Goal: Task Accomplishment & Management: Manage account settings

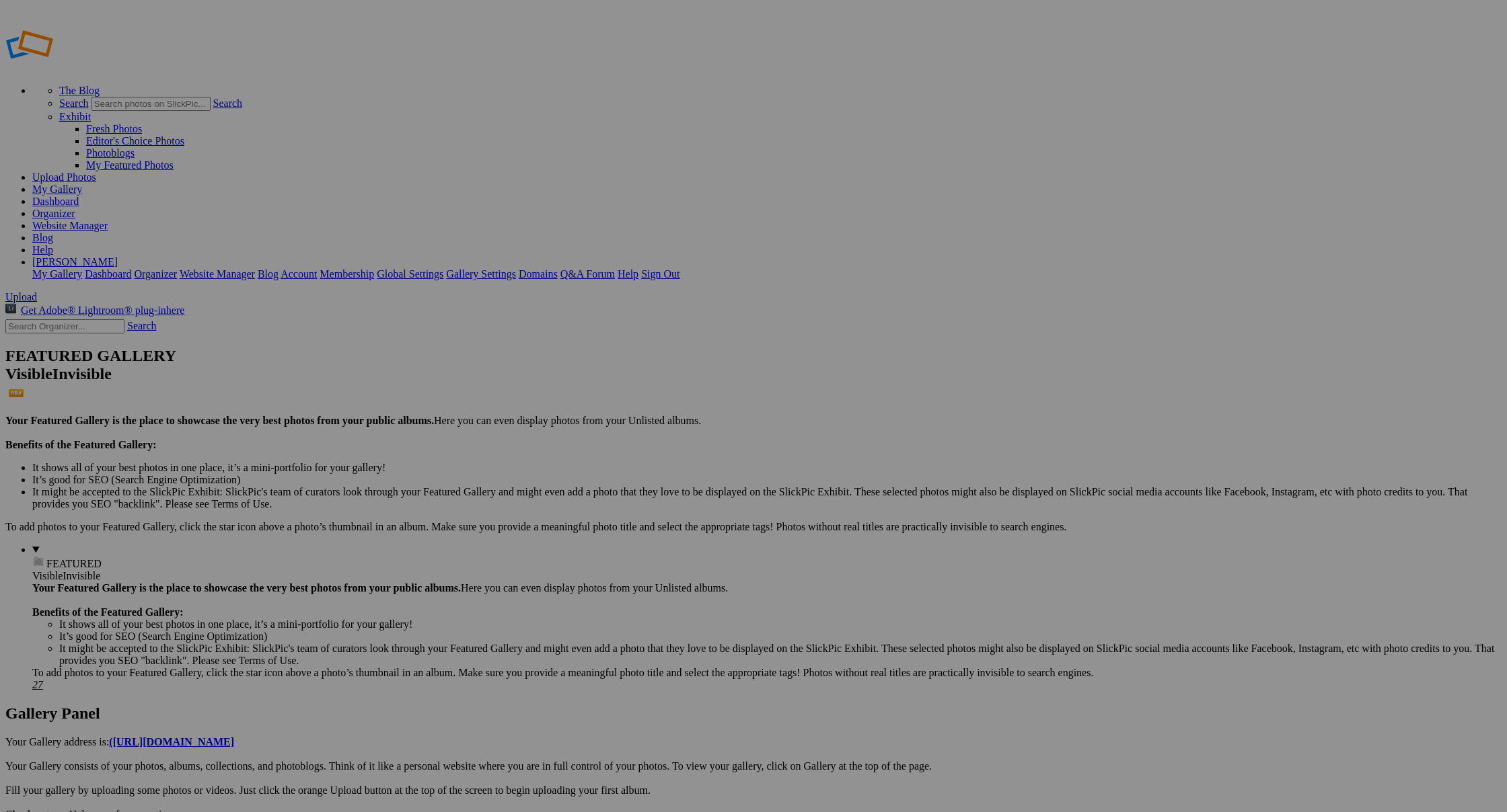
type input "Småfuglene våre"
click at [633, 474] on span "Create" at bounding box center [619, 479] width 28 height 12
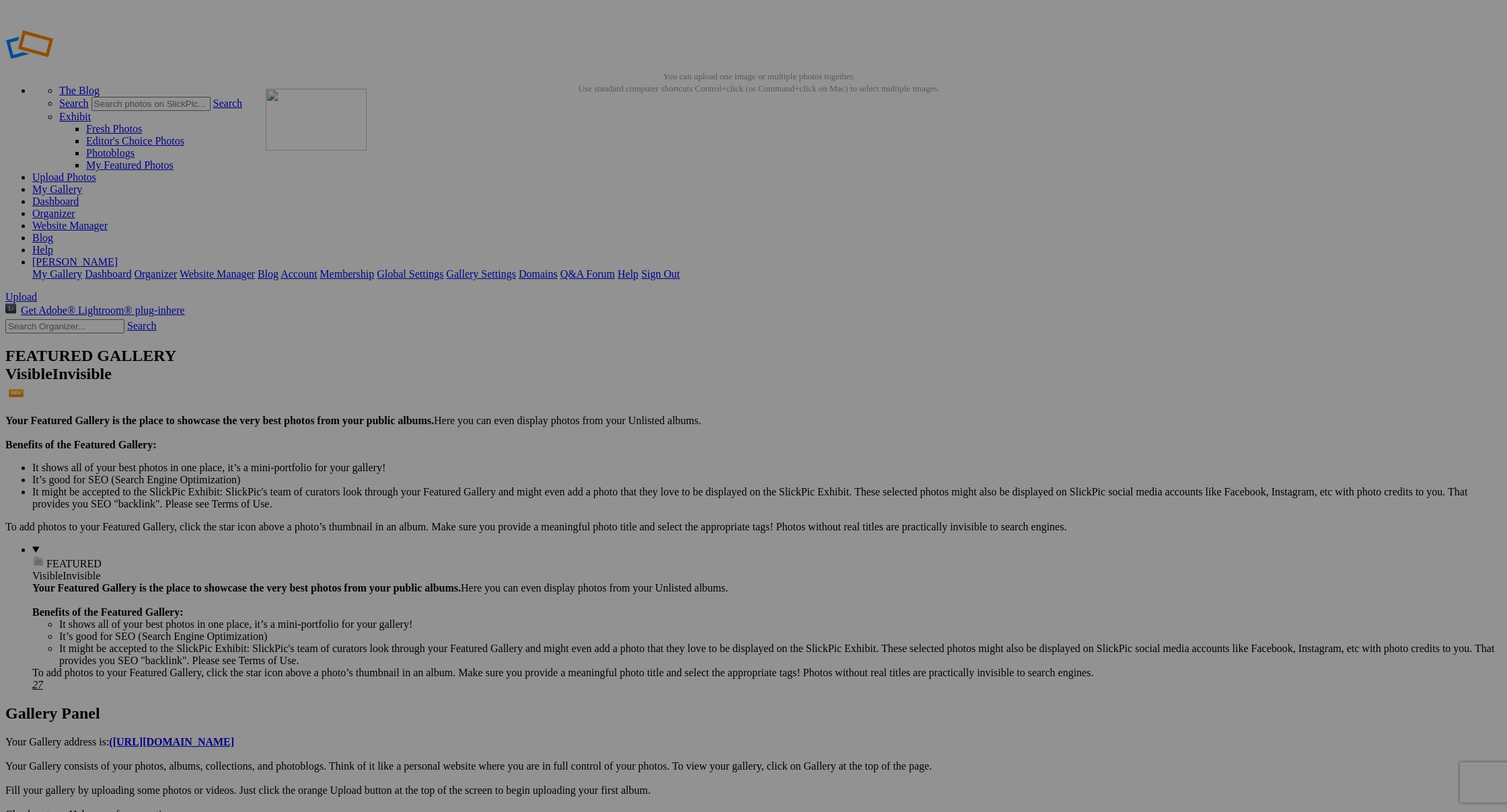
drag, startPoint x: 995, startPoint y: 375, endPoint x: 450, endPoint y: 186, distance: 576.8
drag, startPoint x: 479, startPoint y: 190, endPoint x: 337, endPoint y: 176, distance: 142.7
drag, startPoint x: 717, startPoint y: 379, endPoint x: 1170, endPoint y: 162, distance: 502.3
drag, startPoint x: 362, startPoint y: 555, endPoint x: 691, endPoint y: 176, distance: 501.9
drag, startPoint x: 368, startPoint y: 548, endPoint x: 362, endPoint y: 341, distance: 207.1
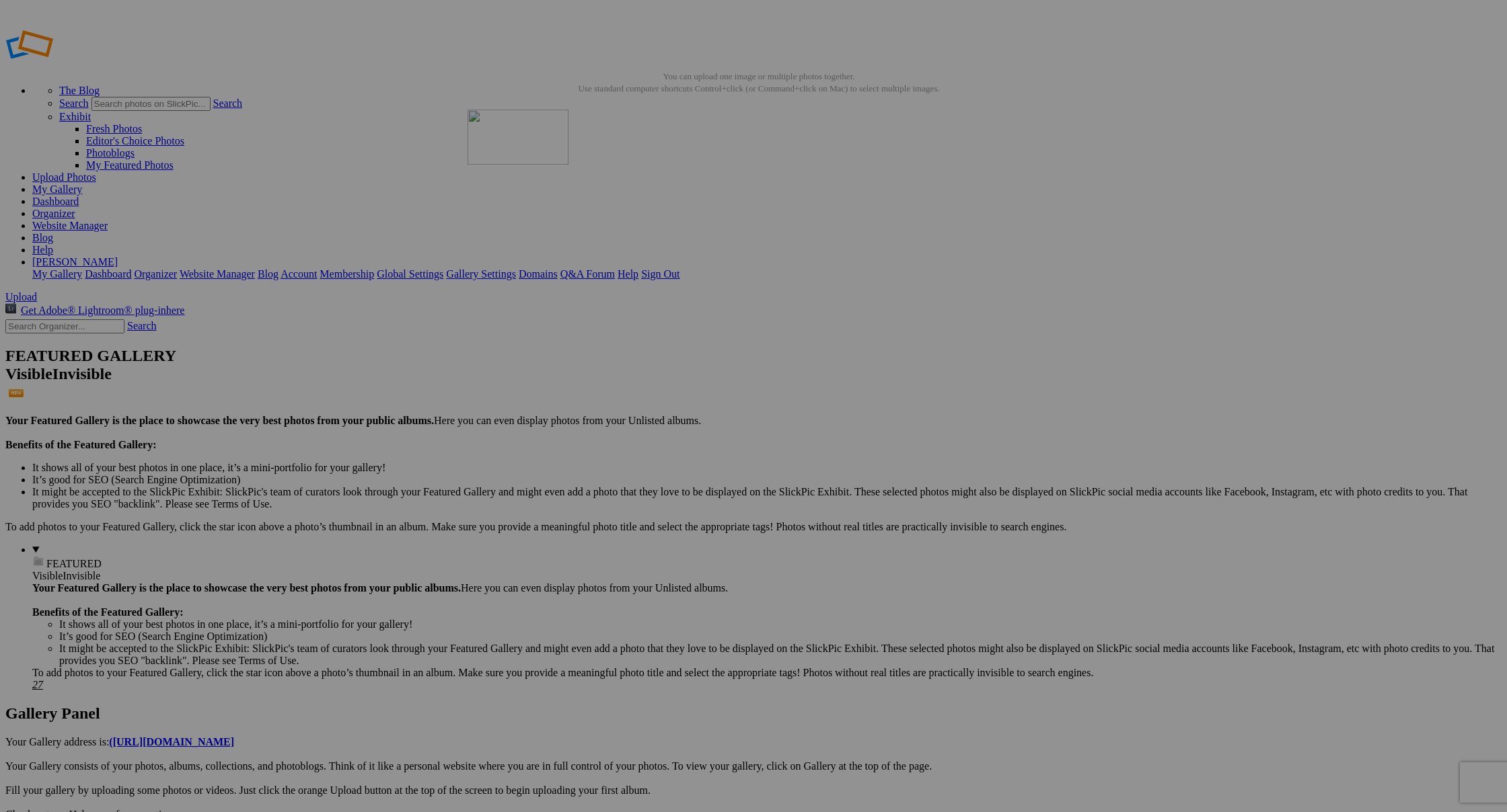
drag, startPoint x: 1110, startPoint y: 373, endPoint x: 661, endPoint y: 206, distance: 479.1
drag, startPoint x: 607, startPoint y: 567, endPoint x: 211, endPoint y: 345, distance: 454.0
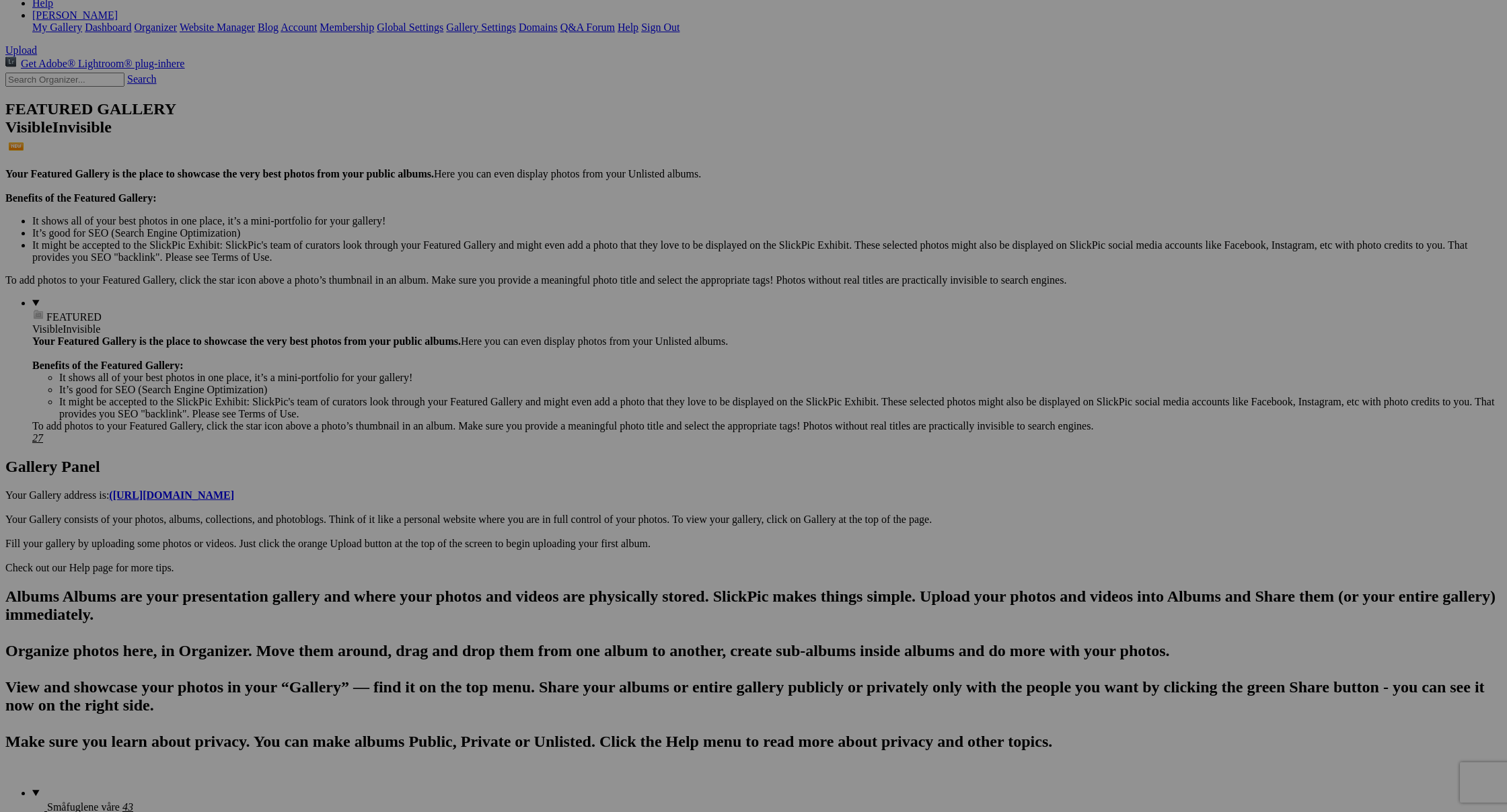
scroll to position [246, 0]
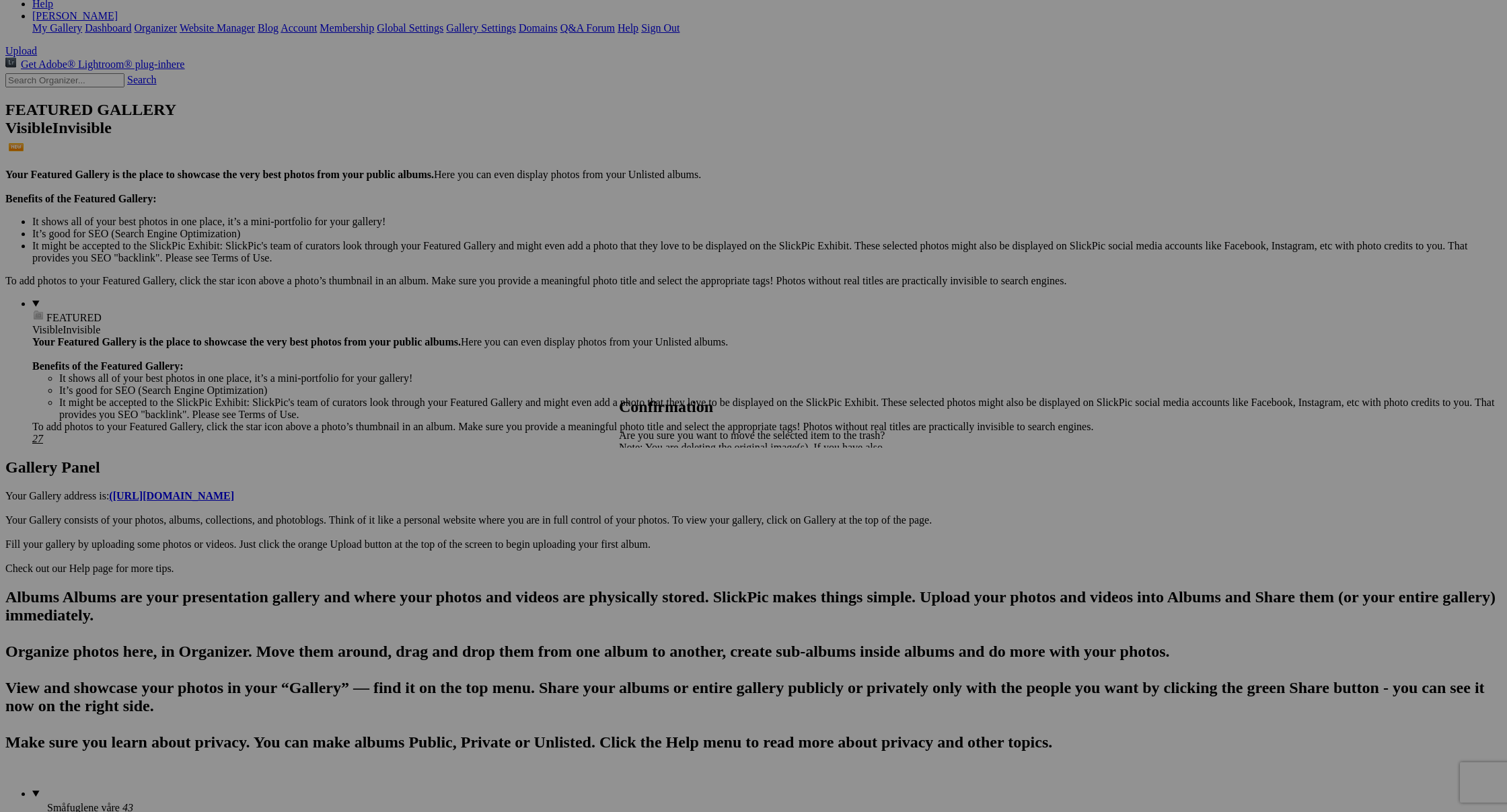
click at [664, 497] on span "Yes" at bounding box center [656, 495] width 15 height 12
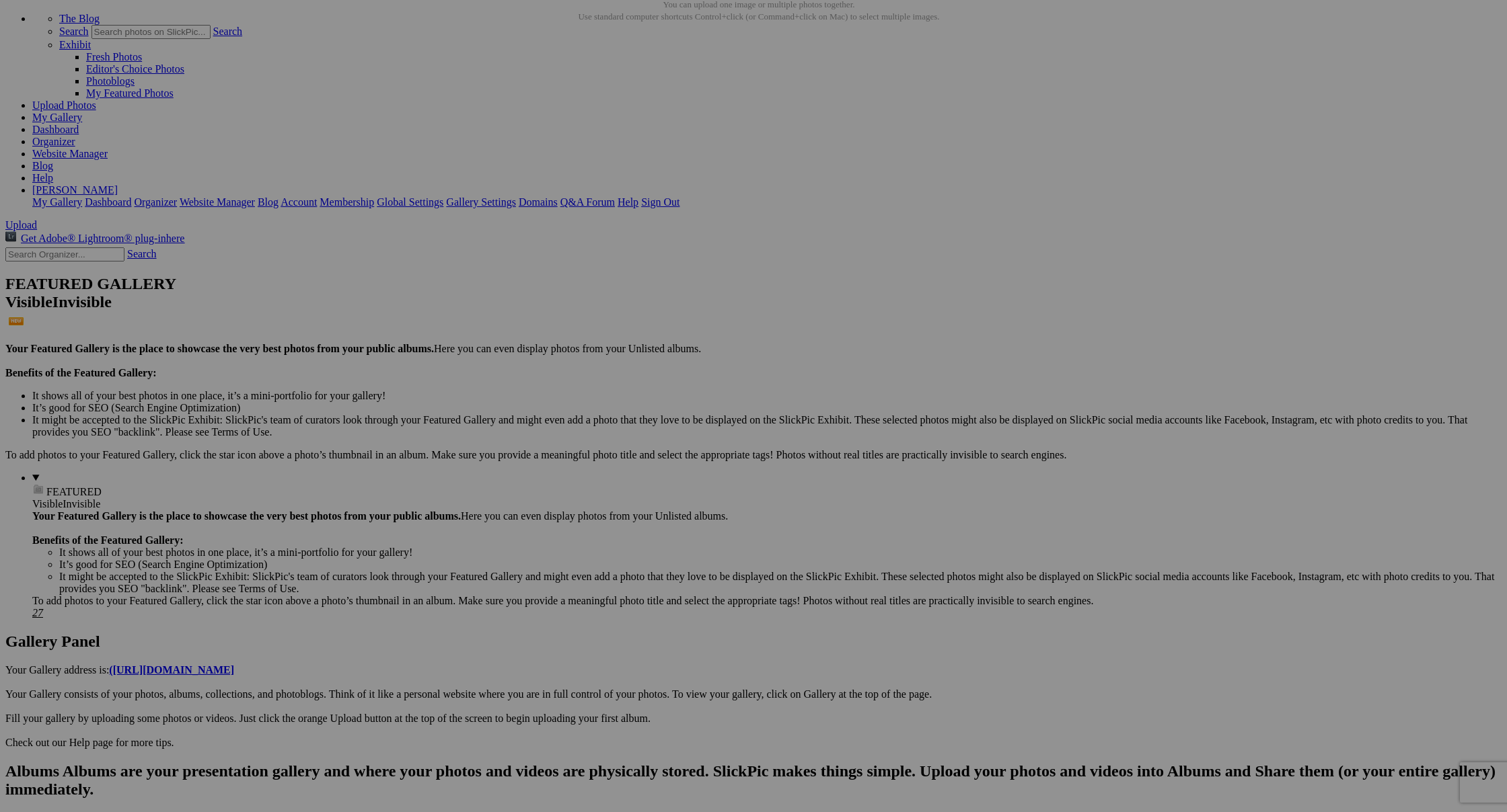
scroll to position [73, 0]
drag, startPoint x: 232, startPoint y: 667, endPoint x: 661, endPoint y: 178, distance: 650.5
drag, startPoint x: 1341, startPoint y: 485, endPoint x: 438, endPoint y: 121, distance: 973.6
drag, startPoint x: 853, startPoint y: 490, endPoint x: 796, endPoint y: 637, distance: 157.7
drag, startPoint x: 964, startPoint y: 658, endPoint x: 916, endPoint y: 463, distance: 200.8
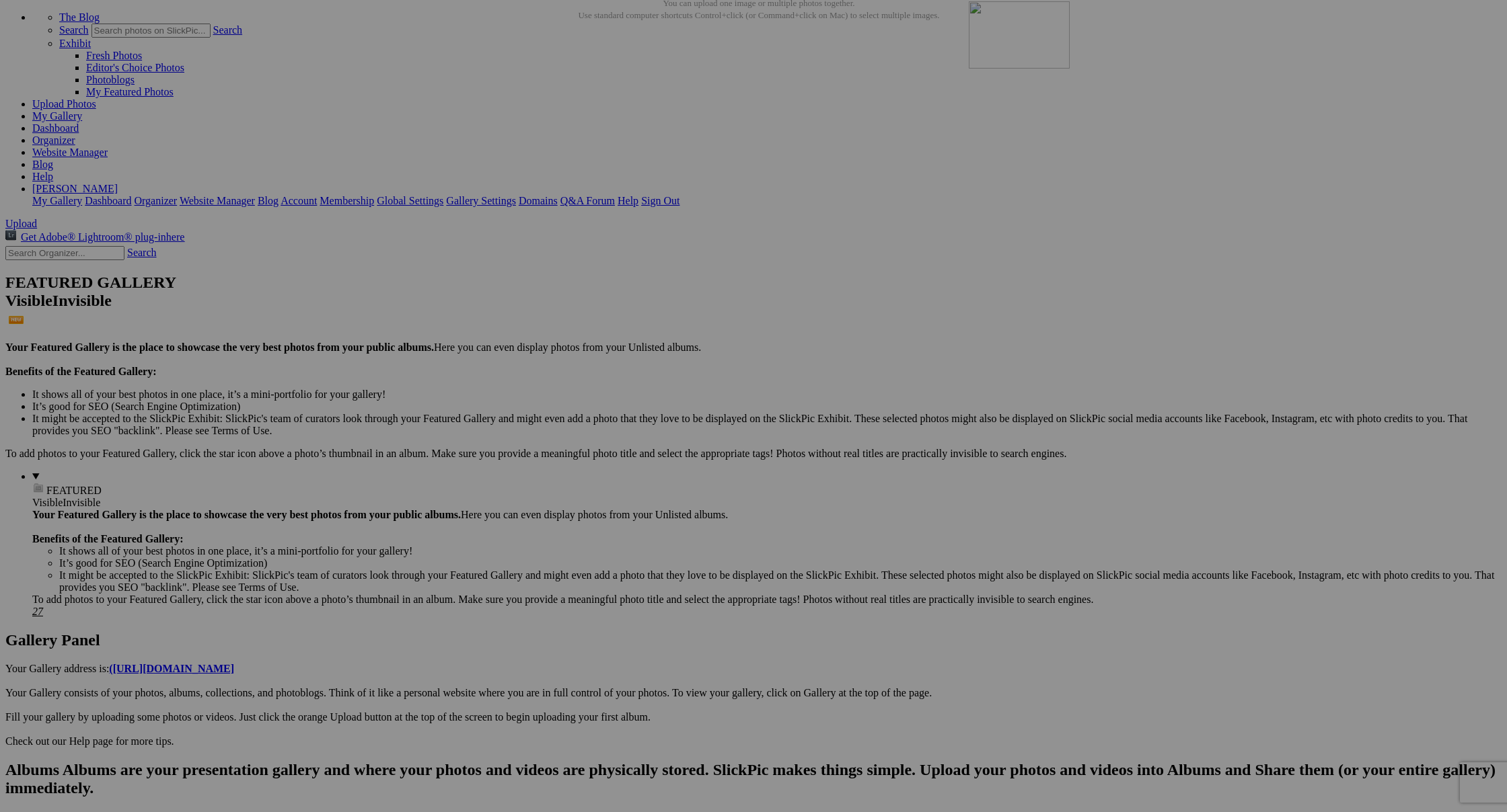
drag, startPoint x: 846, startPoint y: 667, endPoint x: 1163, endPoint y: 118, distance: 633.9
drag, startPoint x: 358, startPoint y: 492, endPoint x: 842, endPoint y: 466, distance: 484.7
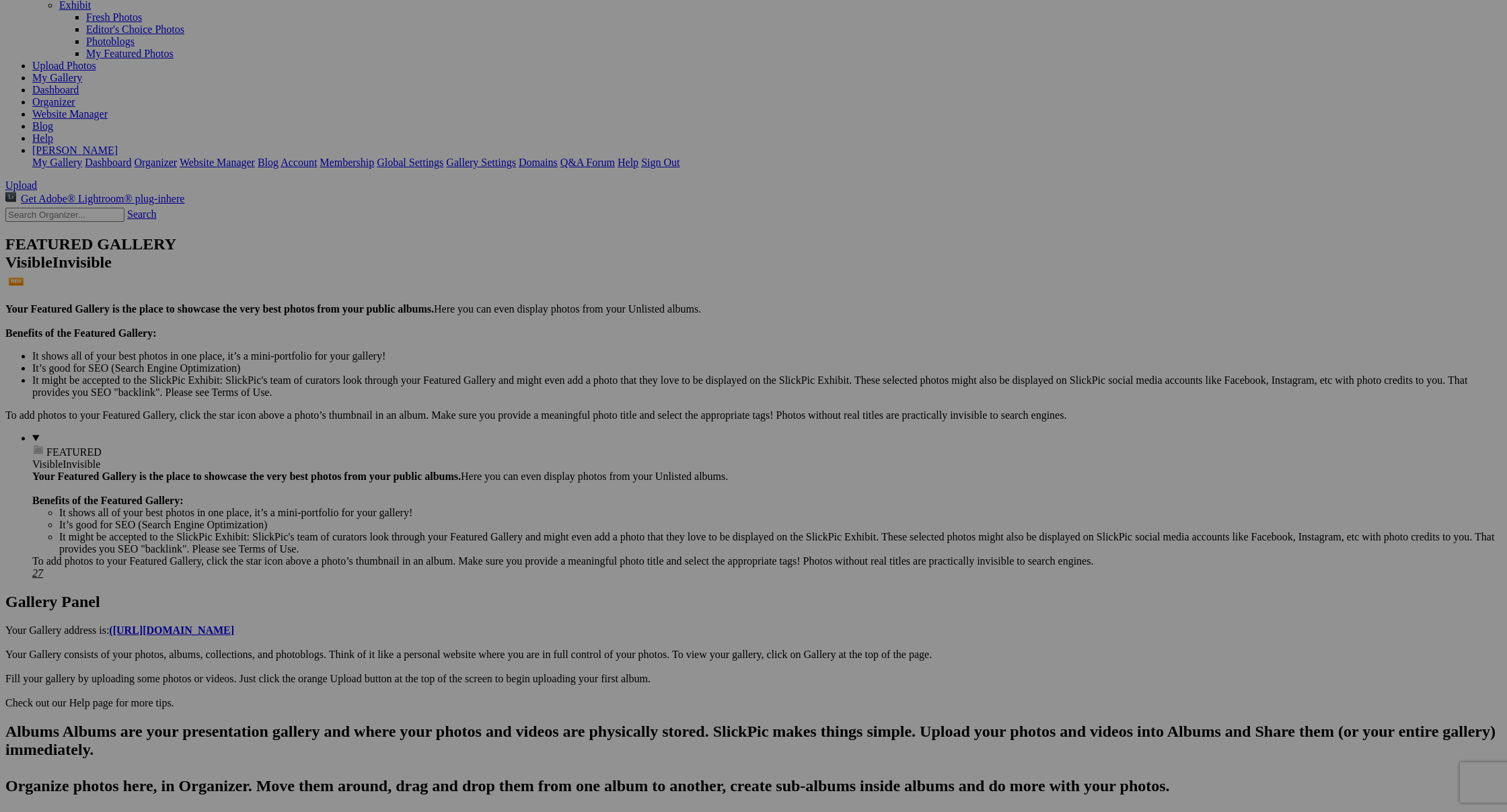
scroll to position [103, 0]
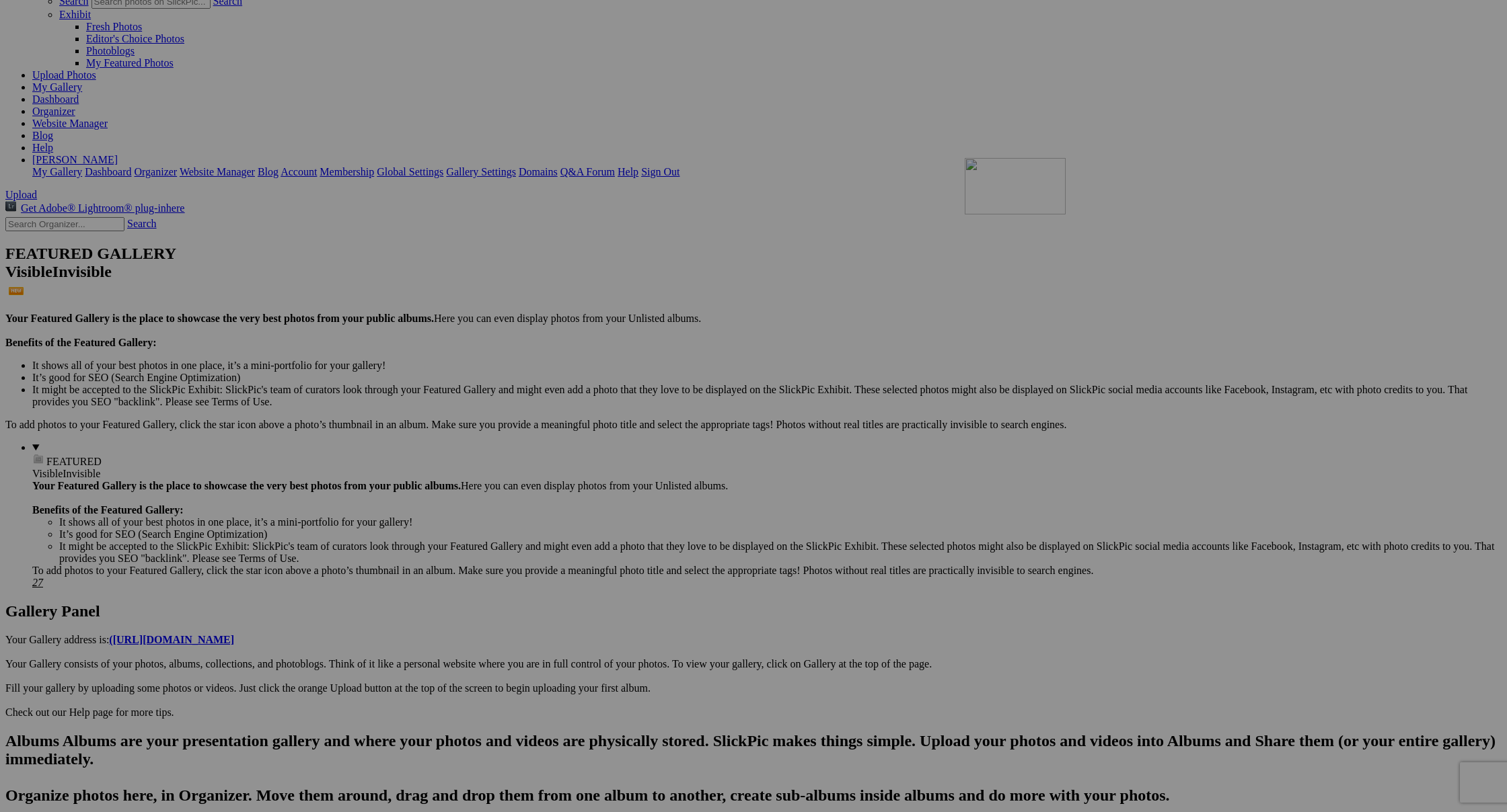
drag, startPoint x: 1217, startPoint y: 468, endPoint x: 1157, endPoint y: 267, distance: 209.8
drag, startPoint x: 376, startPoint y: 283, endPoint x: 318, endPoint y: 604, distance: 326.2
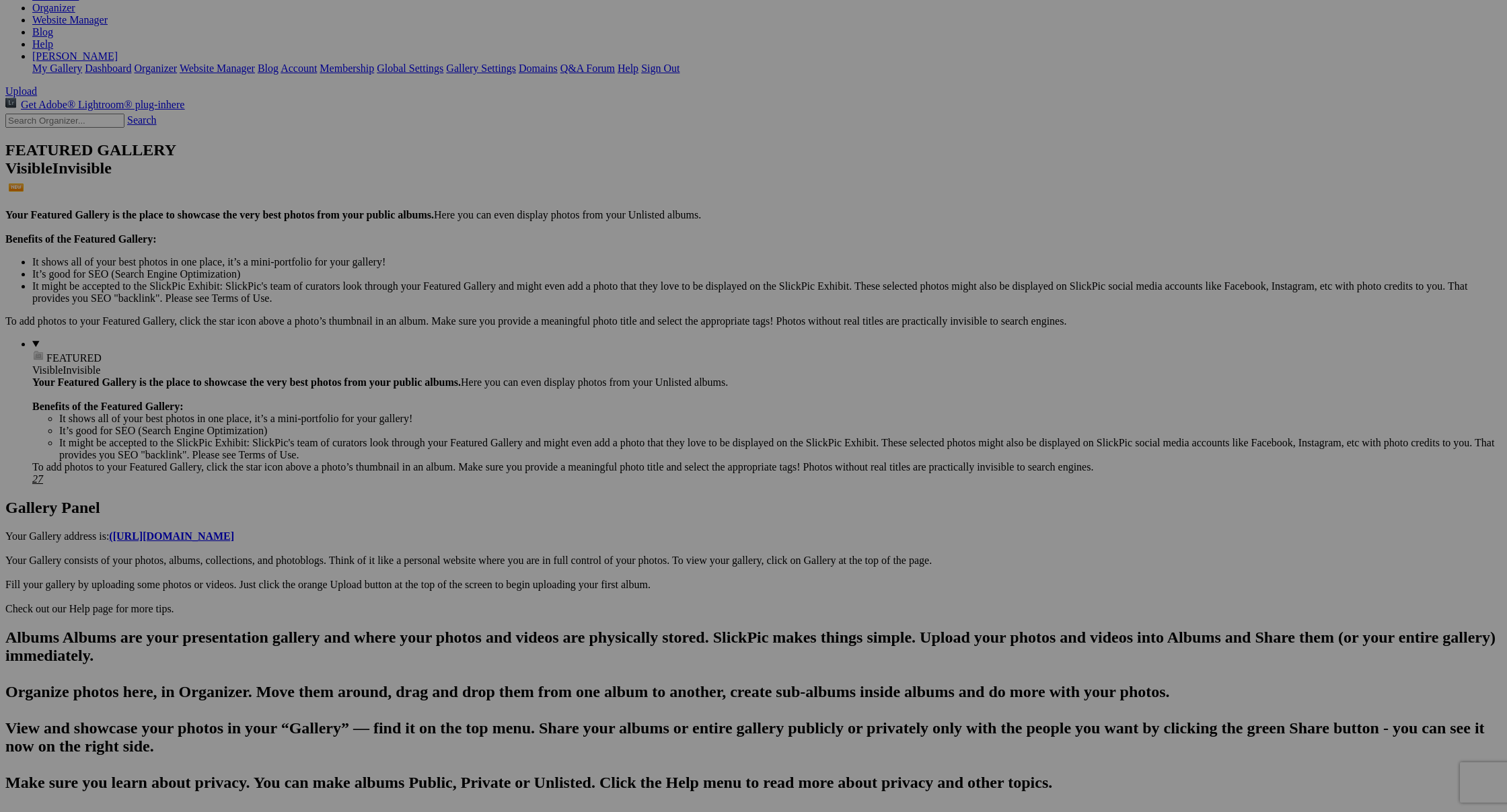
scroll to position [211, 0]
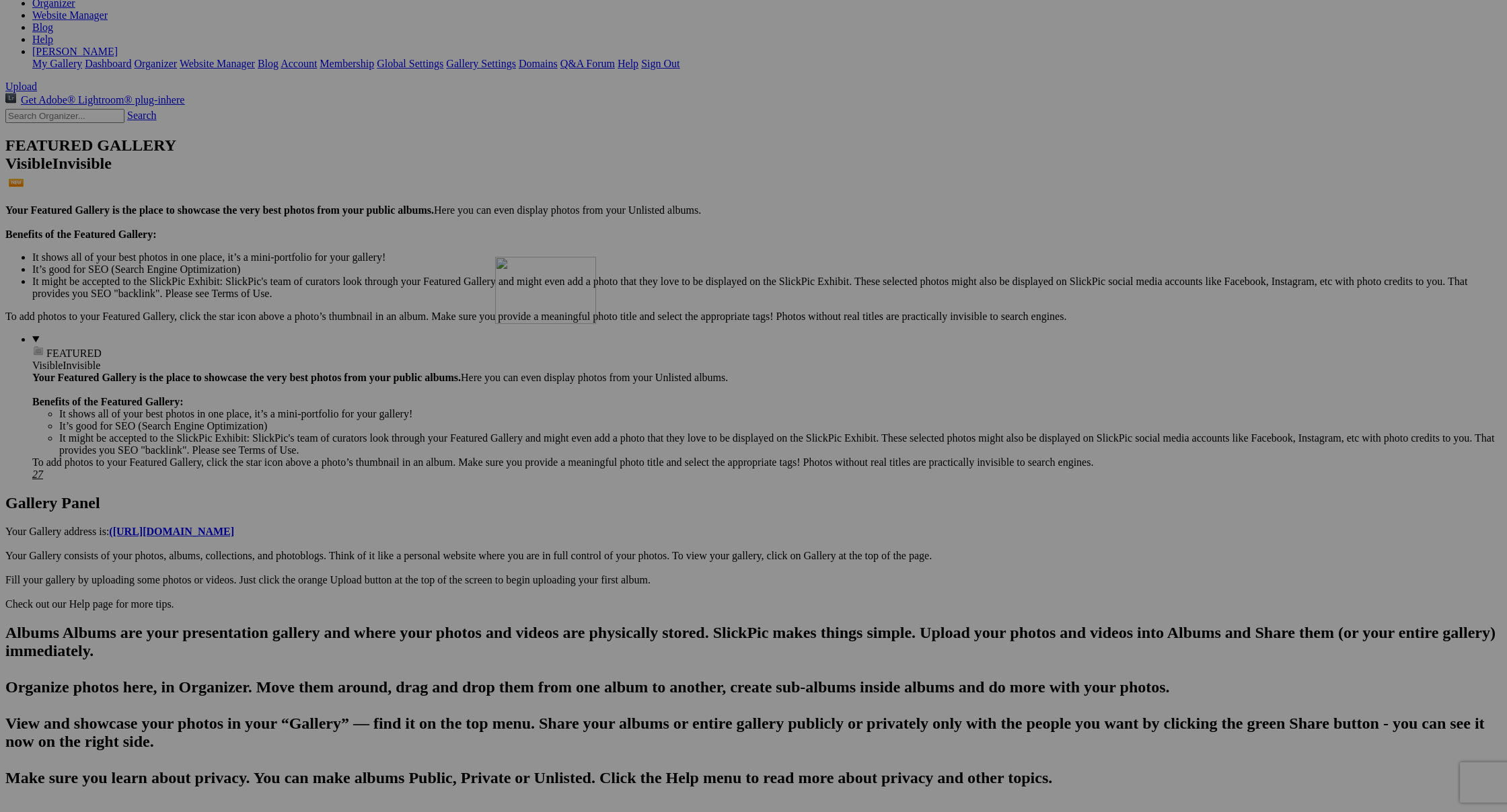
drag, startPoint x: 488, startPoint y: 691, endPoint x: 698, endPoint y: 373, distance: 381.1
drag, startPoint x: 491, startPoint y: 687, endPoint x: 225, endPoint y: 328, distance: 446.8
drag, startPoint x: 607, startPoint y: 511, endPoint x: 670, endPoint y: 341, distance: 181.3
drag, startPoint x: 607, startPoint y: 354, endPoint x: 706, endPoint y: 345, distance: 99.4
drag, startPoint x: 634, startPoint y: 343, endPoint x: 792, endPoint y: 331, distance: 158.5
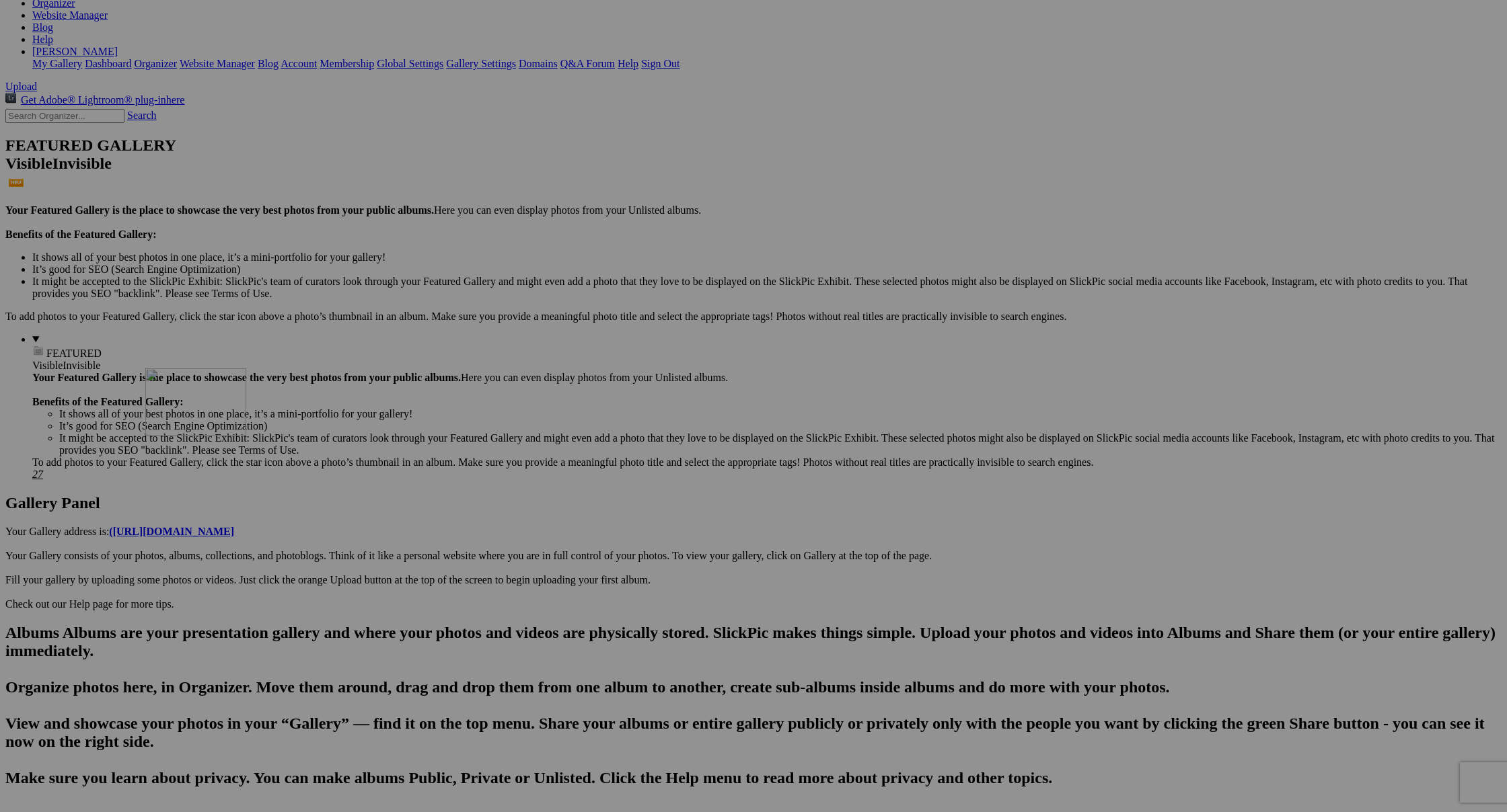
drag, startPoint x: 392, startPoint y: 328, endPoint x: 337, endPoint y: 485, distance: 166.4
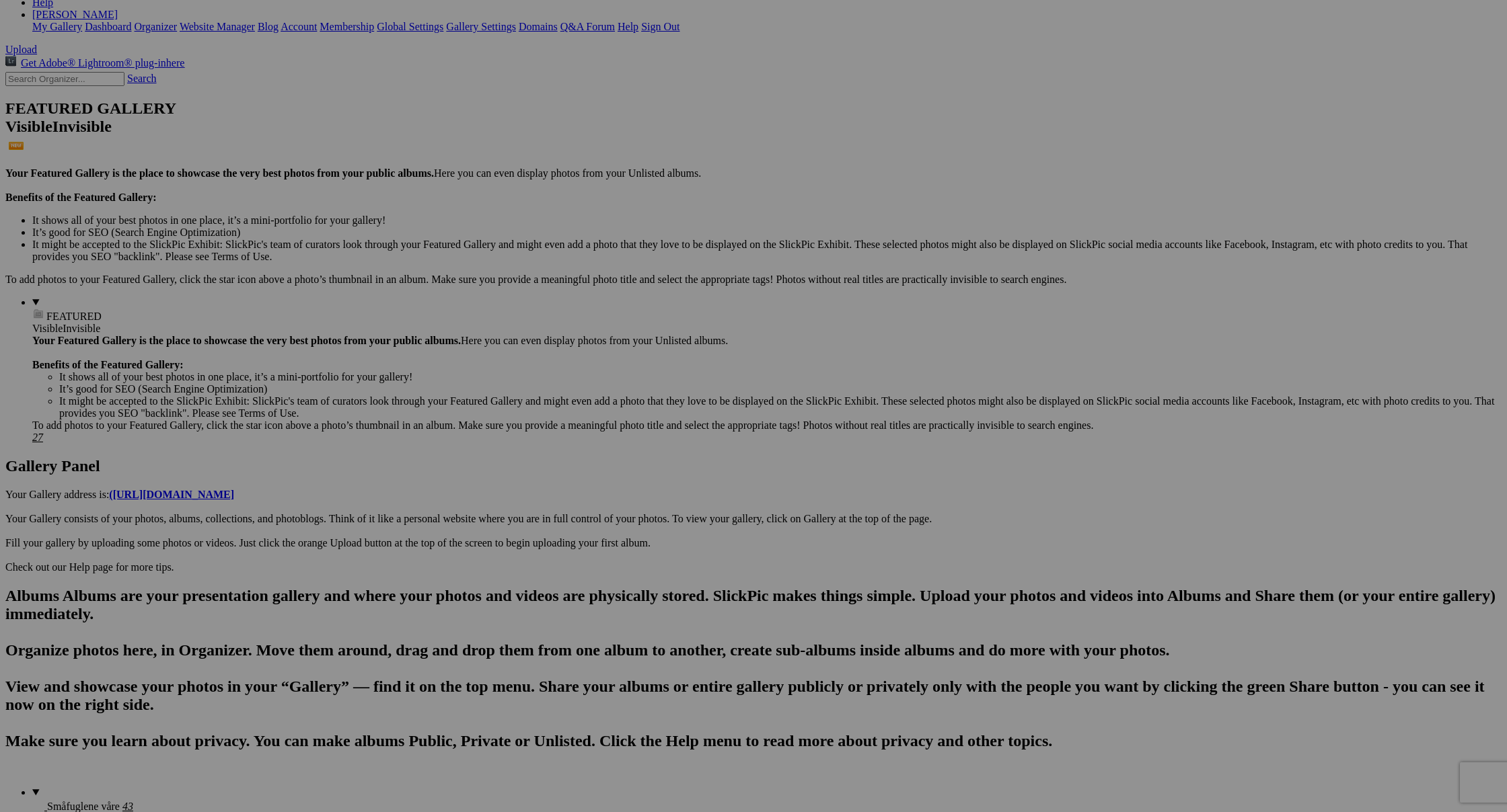
scroll to position [246, 0]
drag, startPoint x: 1344, startPoint y: 491, endPoint x: 335, endPoint y: 123, distance: 1074.0
drag, startPoint x: 237, startPoint y: 149, endPoint x: 395, endPoint y: 134, distance: 158.7
drag, startPoint x: 849, startPoint y: 474, endPoint x: 576, endPoint y: 631, distance: 314.9
drag, startPoint x: 856, startPoint y: 484, endPoint x: 461, endPoint y: 610, distance: 414.6
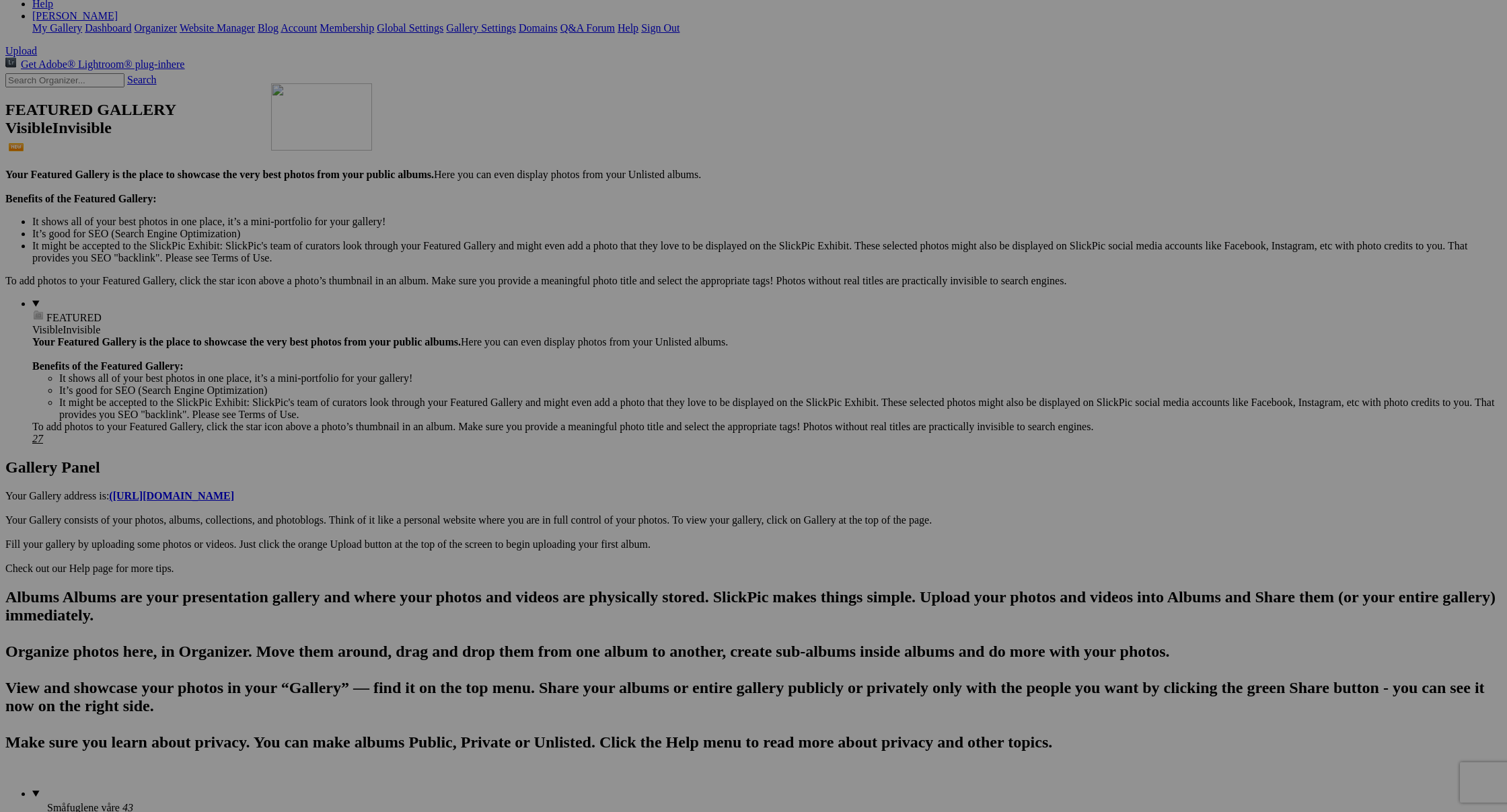
drag, startPoint x: 1357, startPoint y: 492, endPoint x: 468, endPoint y: 192, distance: 938.3
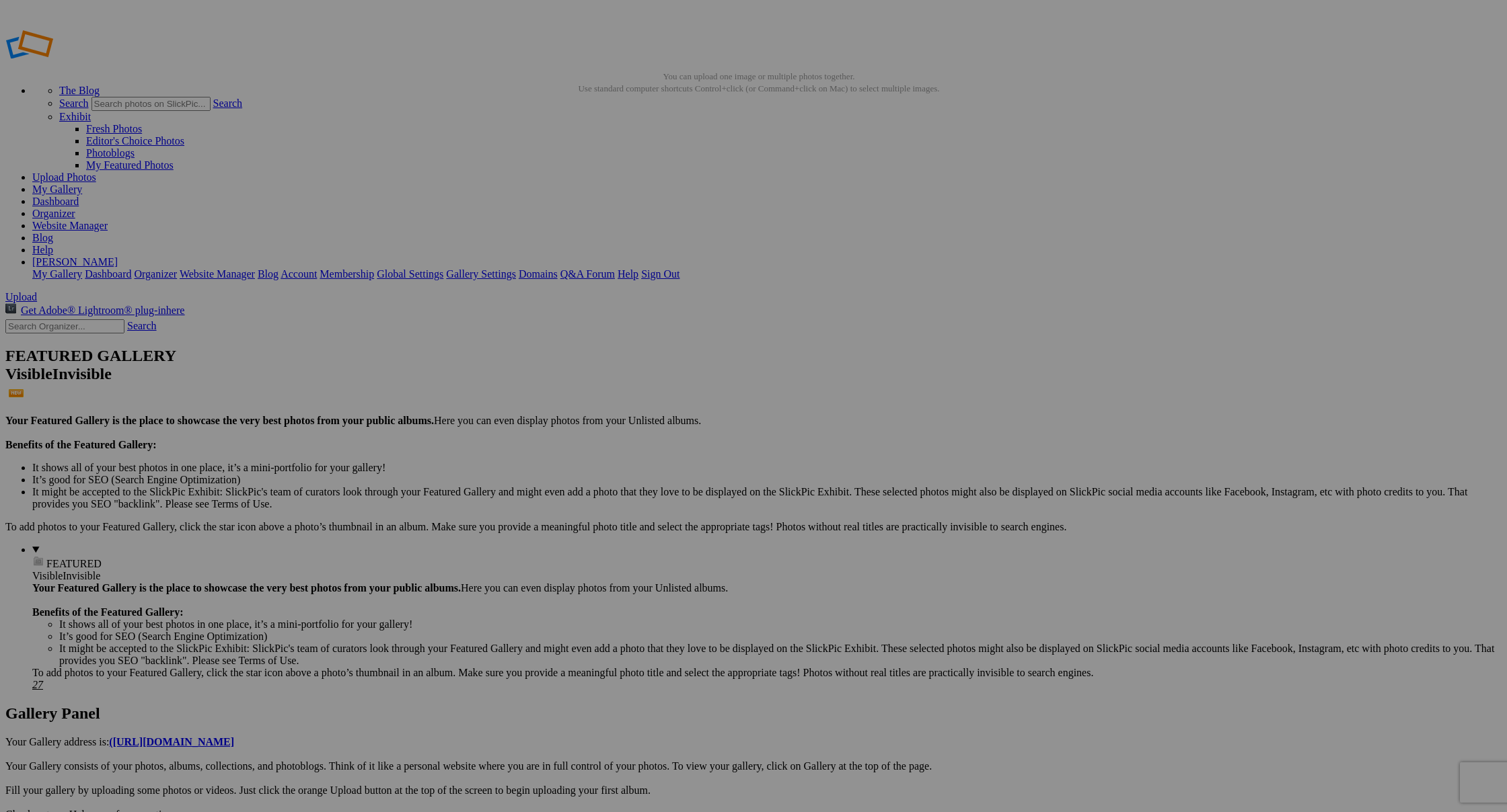
scroll to position [0, 0]
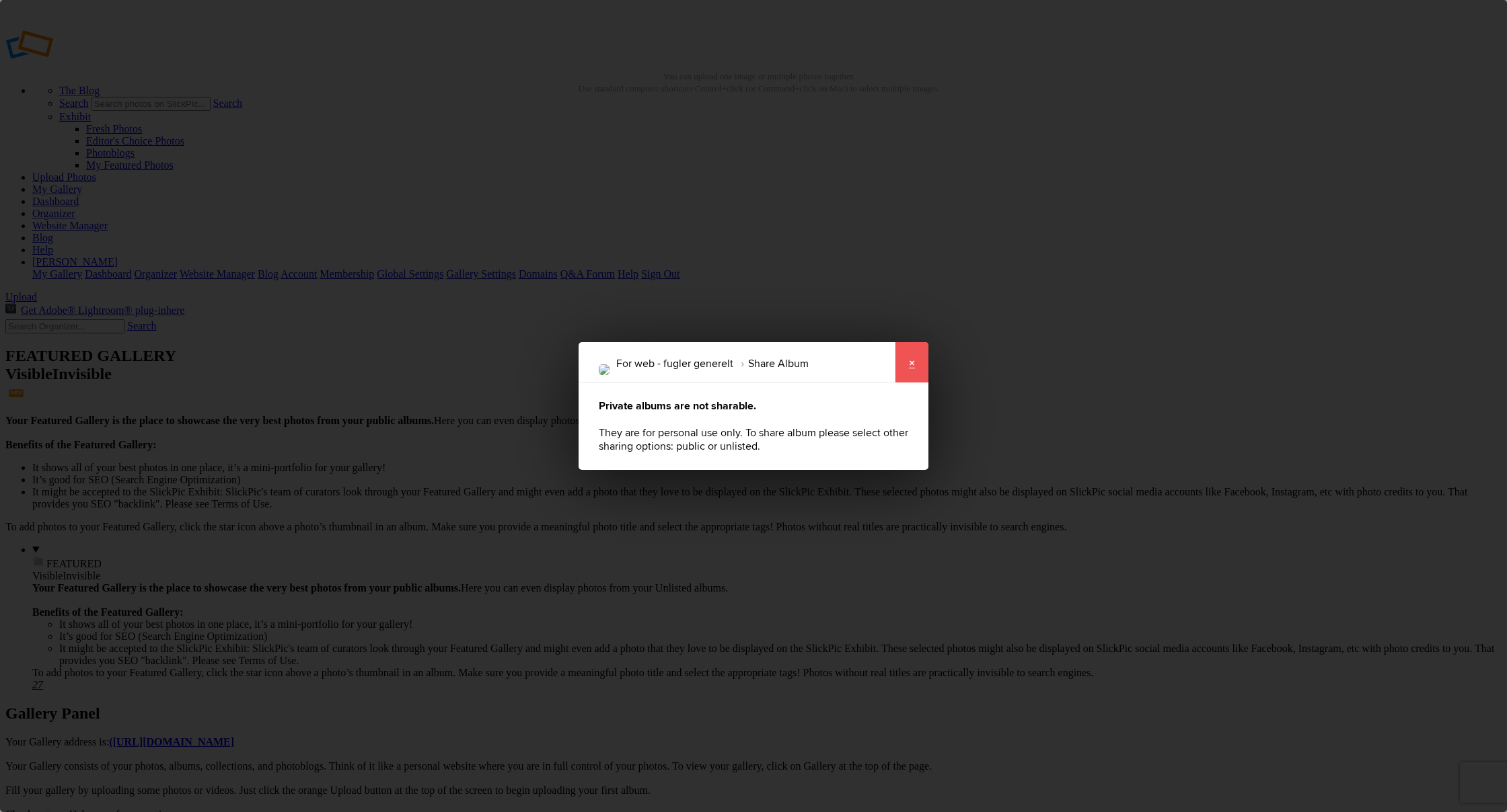
click at [910, 362] on link "×" at bounding box center [911, 362] width 34 height 40
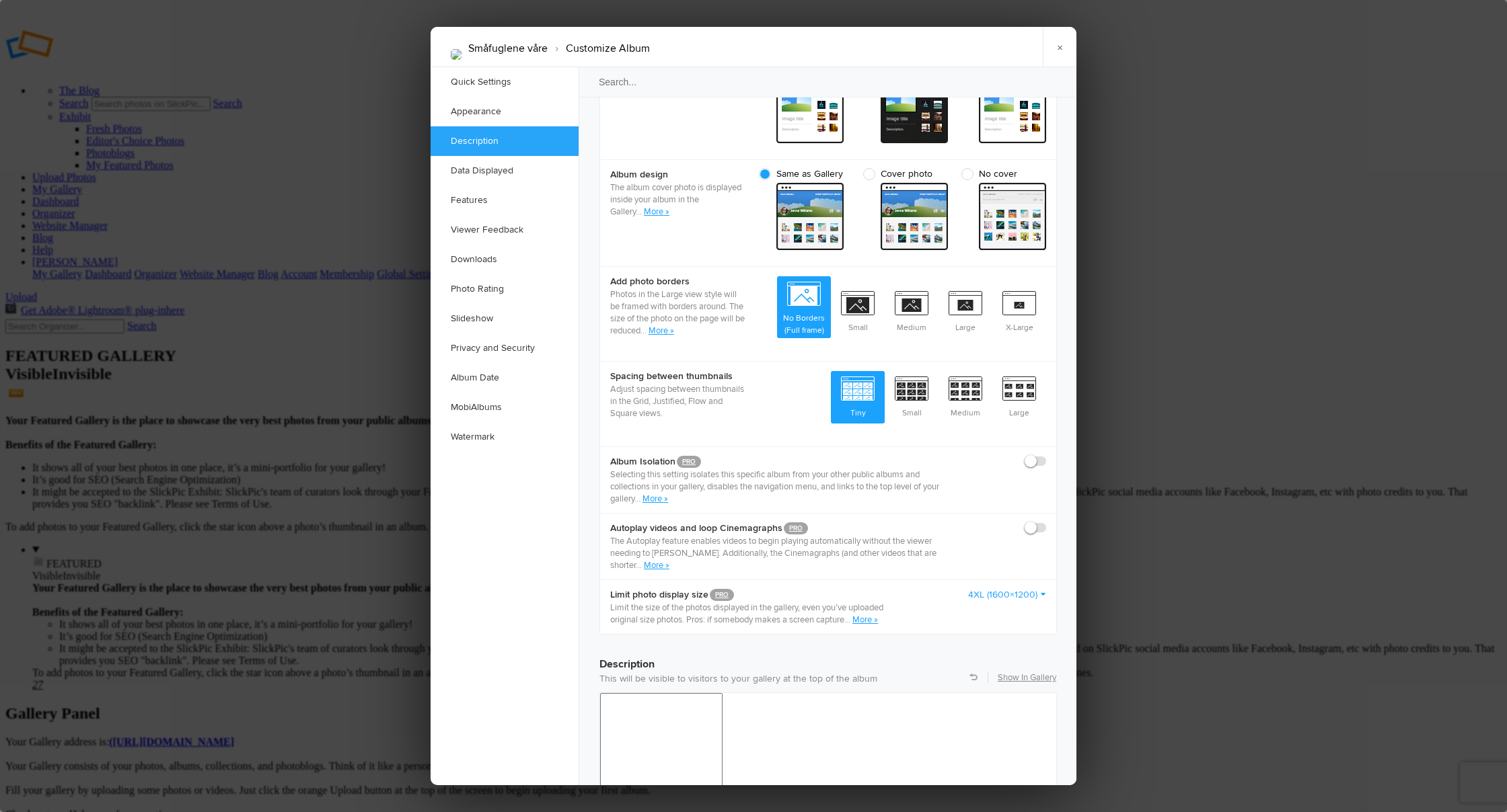
scroll to position [522, 0]
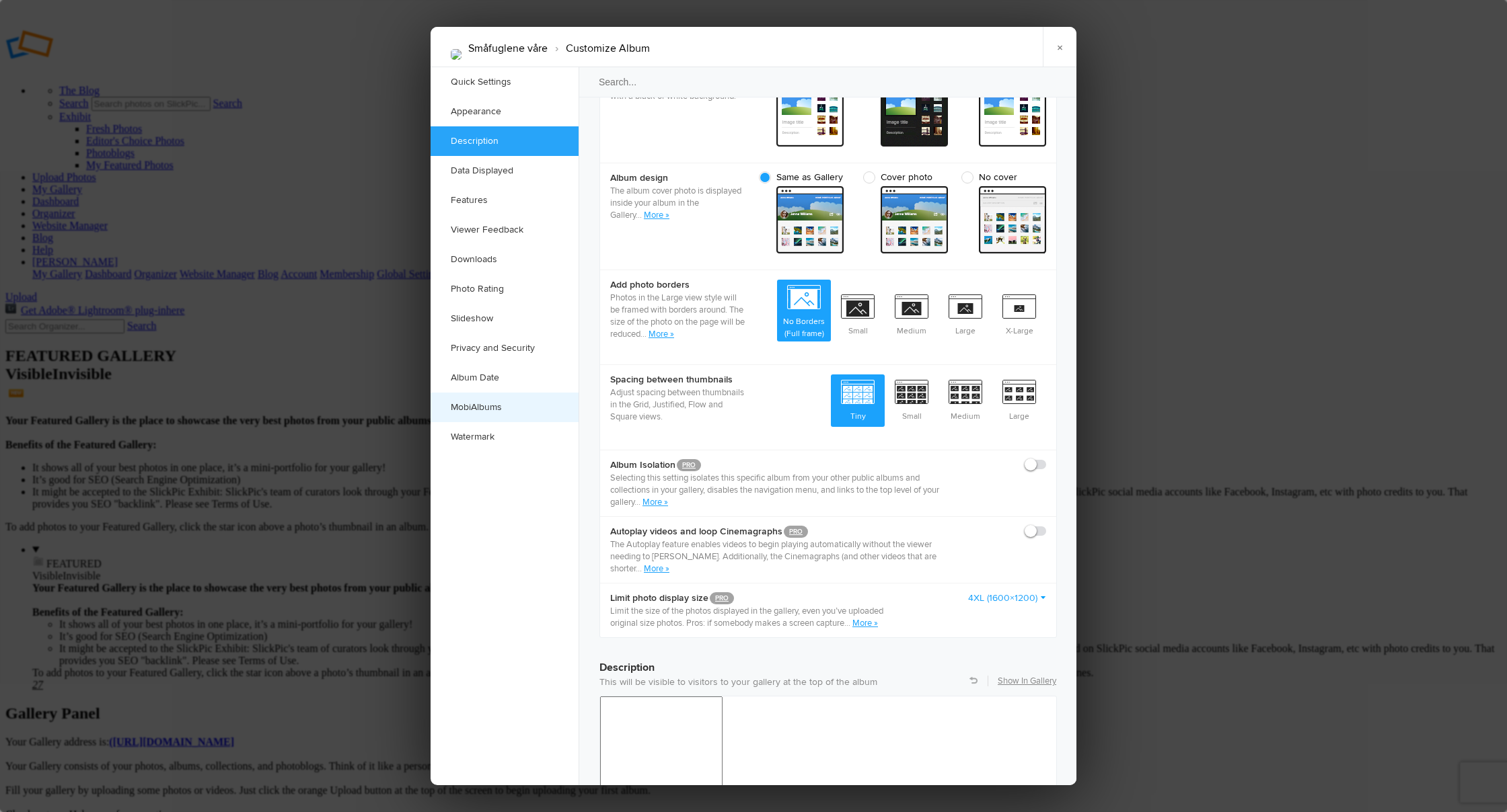
click at [493, 407] on link "MobiAlbums" at bounding box center [505, 407] width 148 height 30
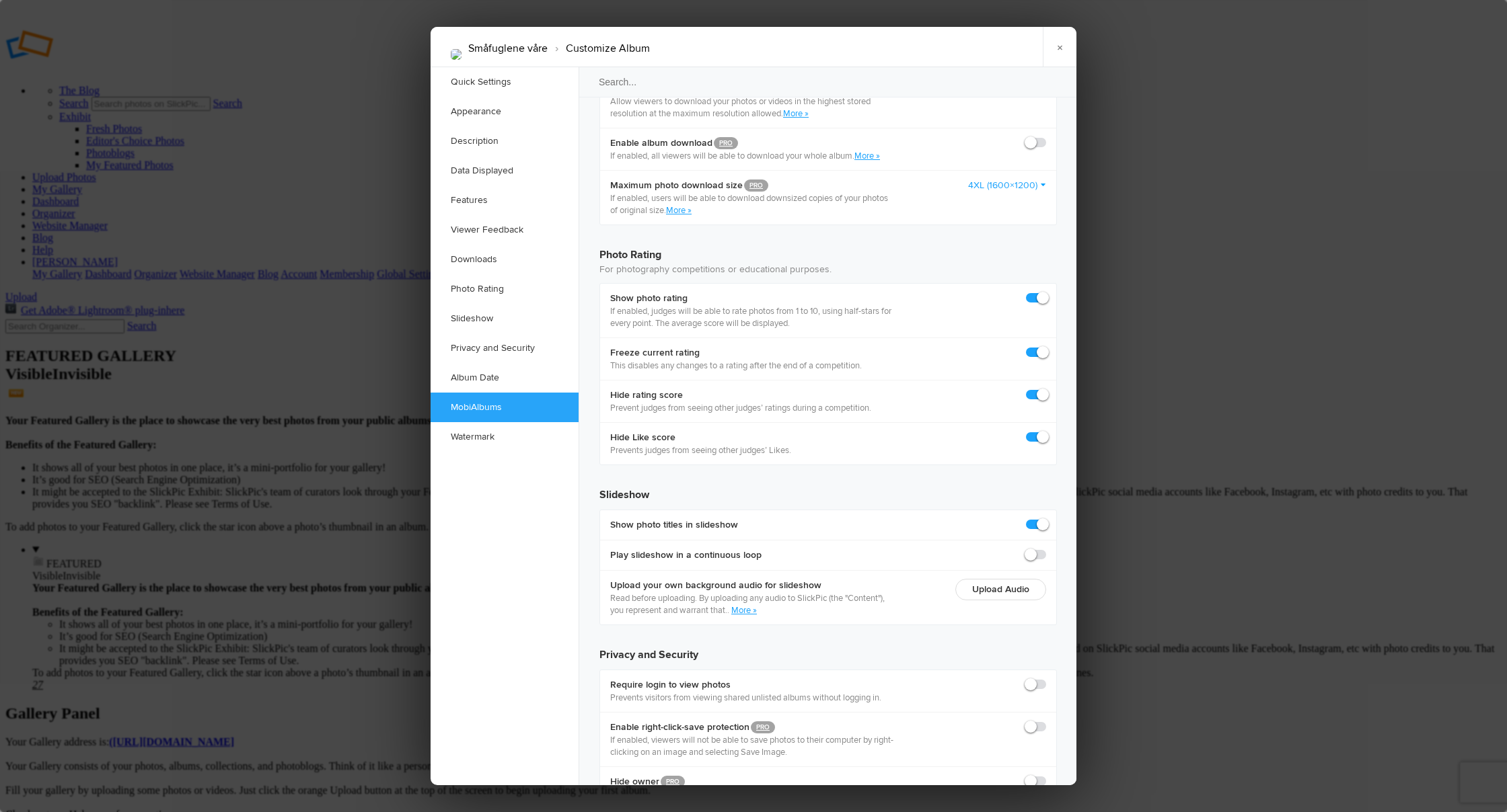
scroll to position [2812, 0]
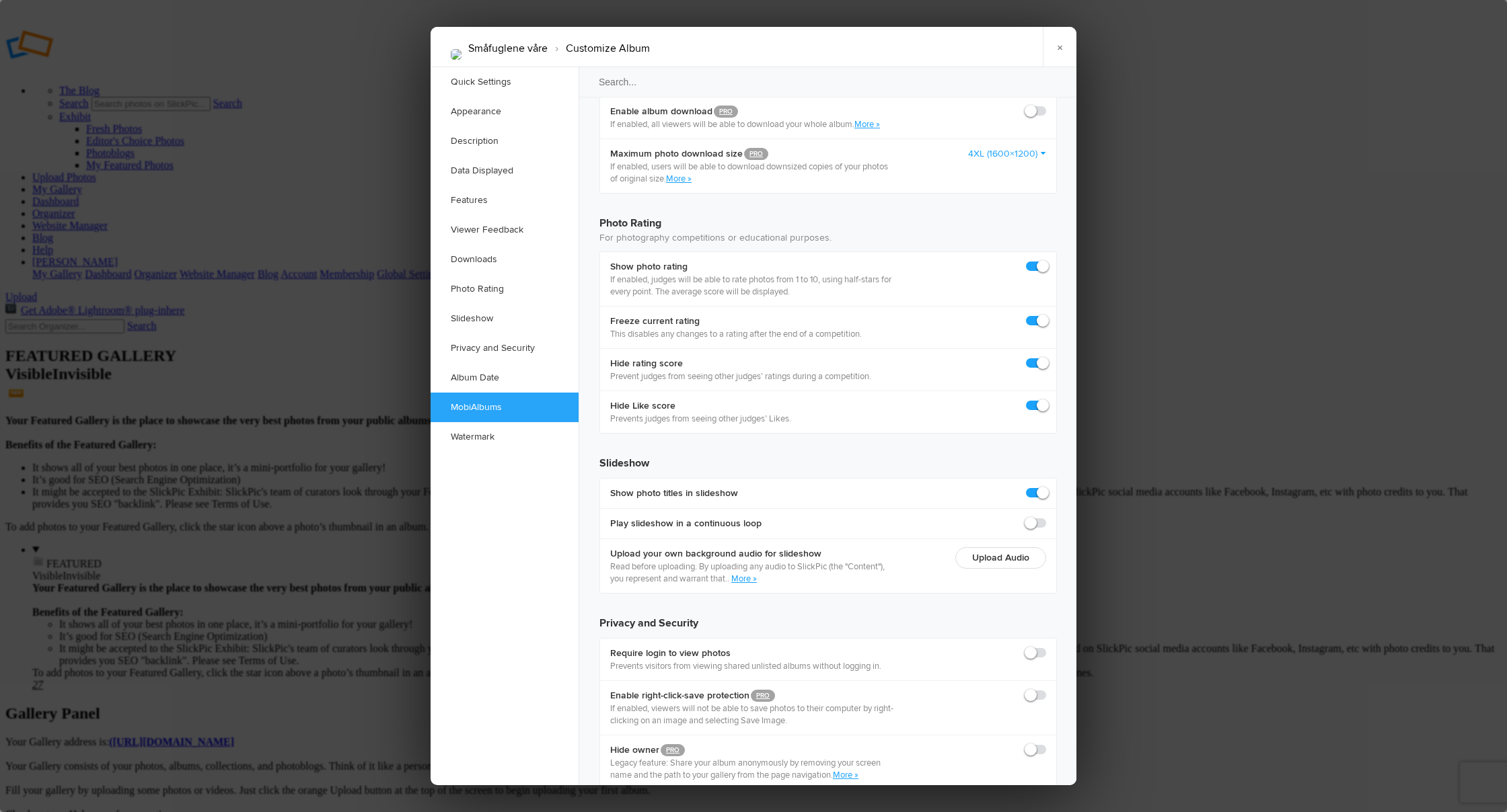
checkbox input "true"
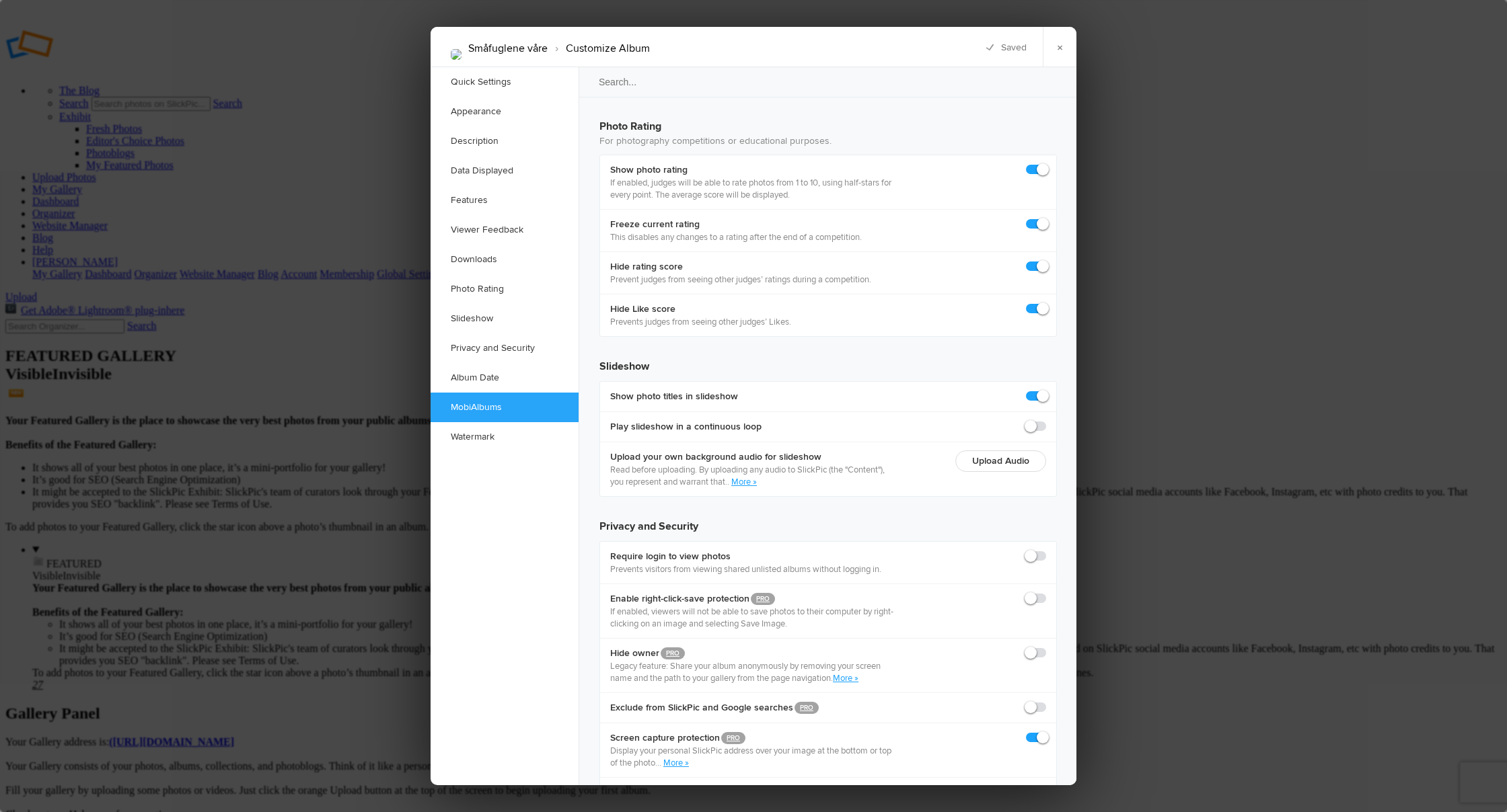
scroll to position [2929, 0]
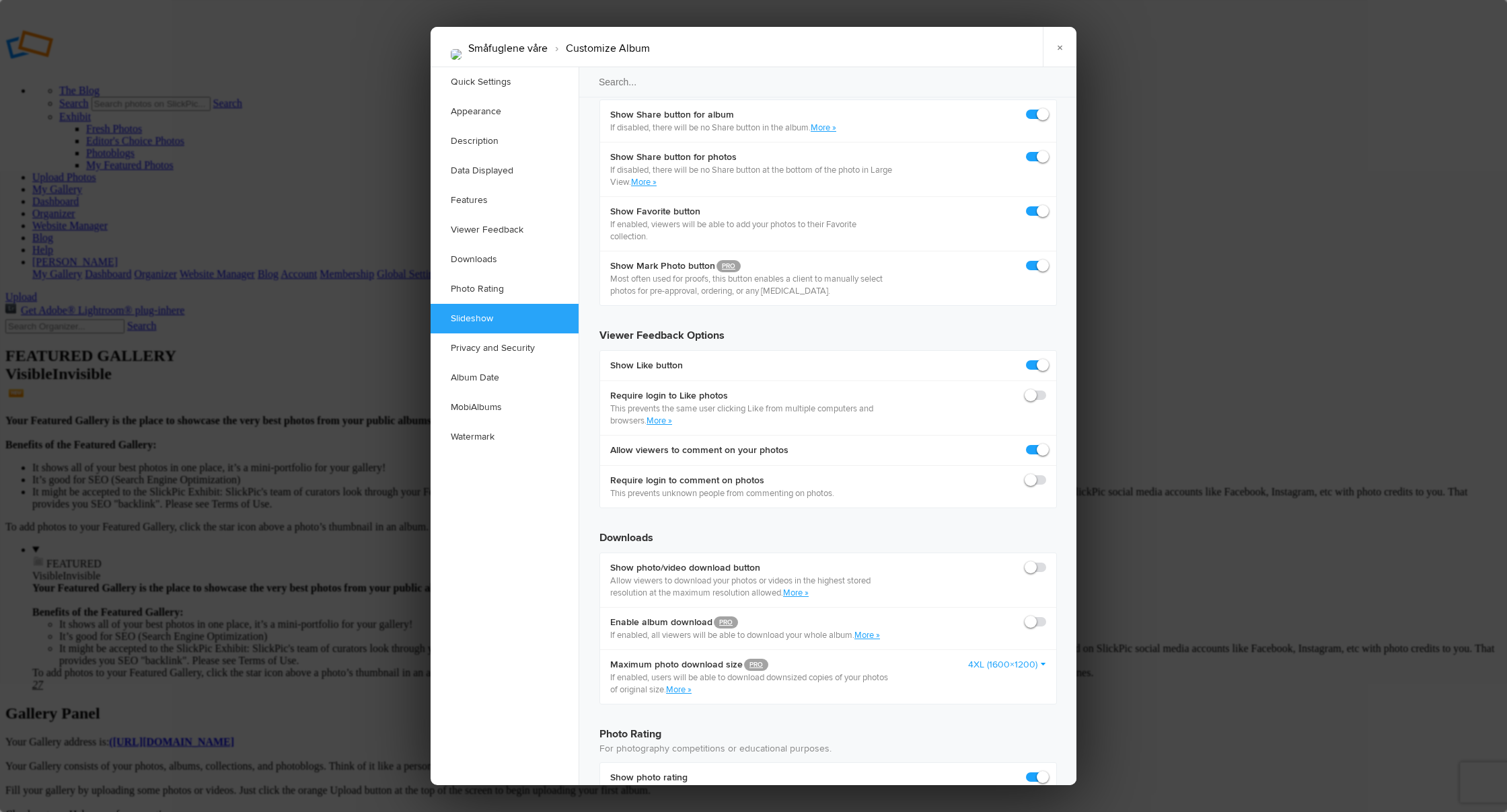
scroll to position [2282, 0]
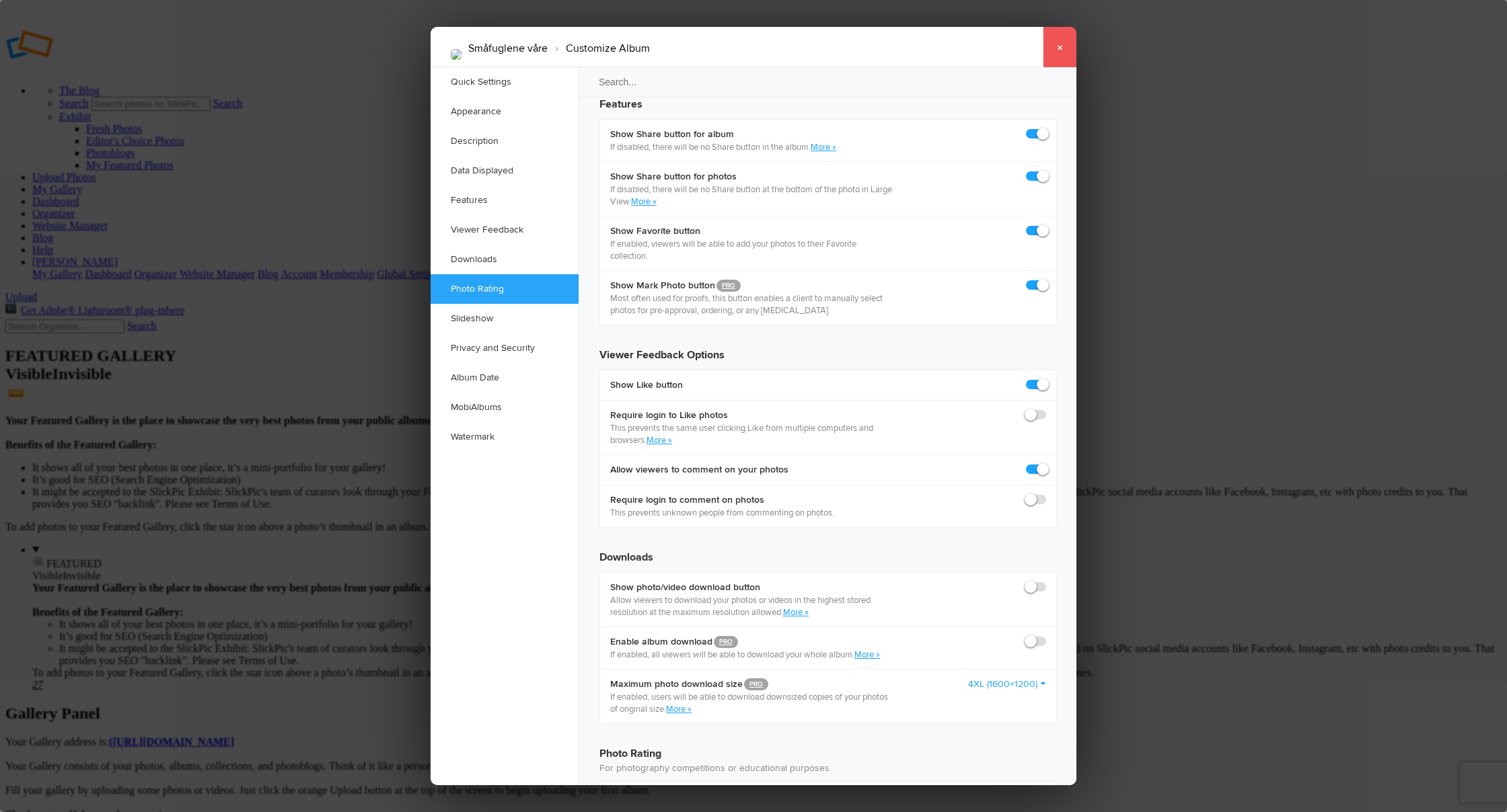
click at [1060, 48] on link "×" at bounding box center [1059, 47] width 34 height 40
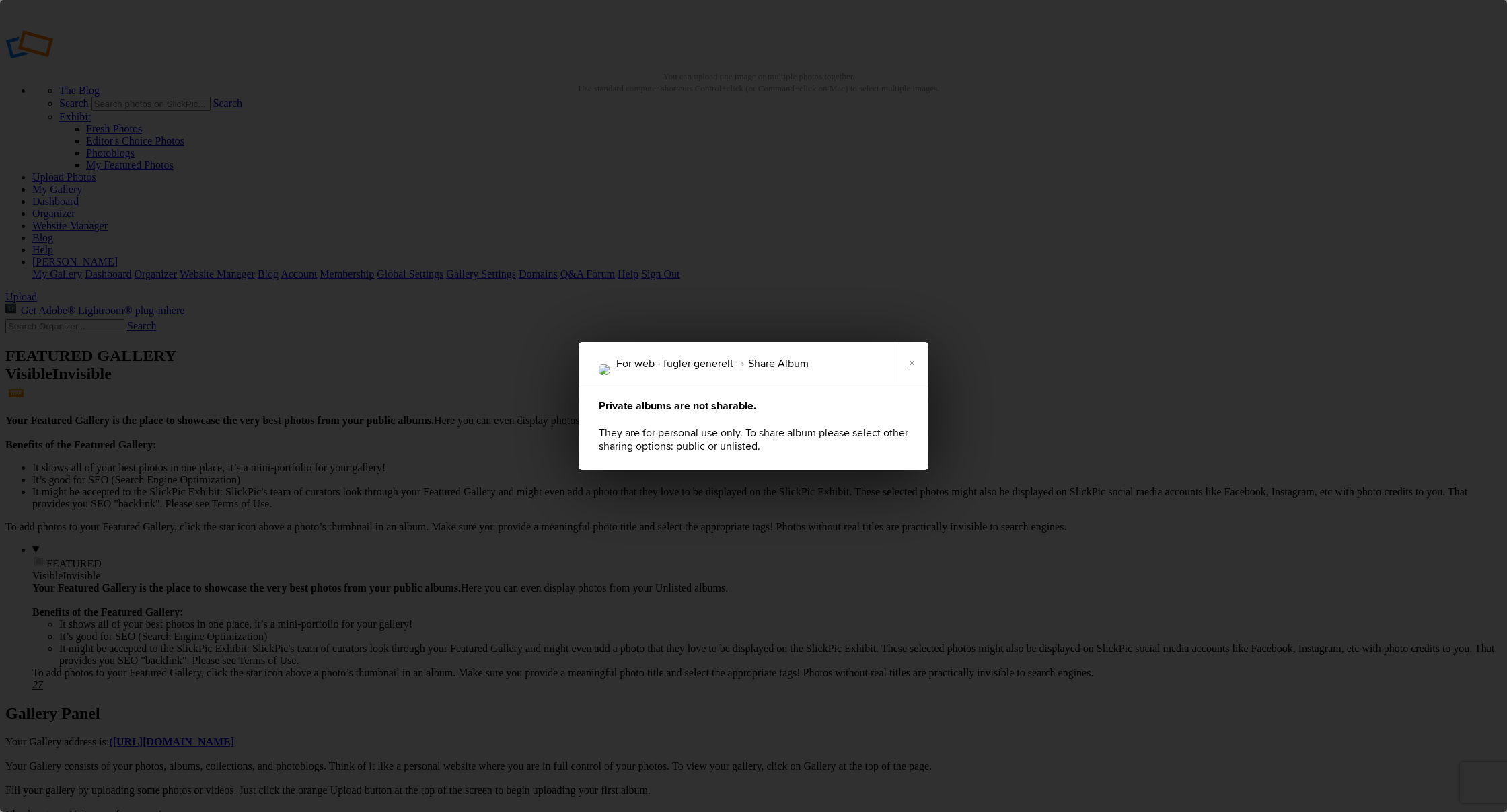
click at [751, 370] on li "Share Album" at bounding box center [771, 364] width 76 height 23
click at [908, 368] on link "×" at bounding box center [911, 362] width 34 height 40
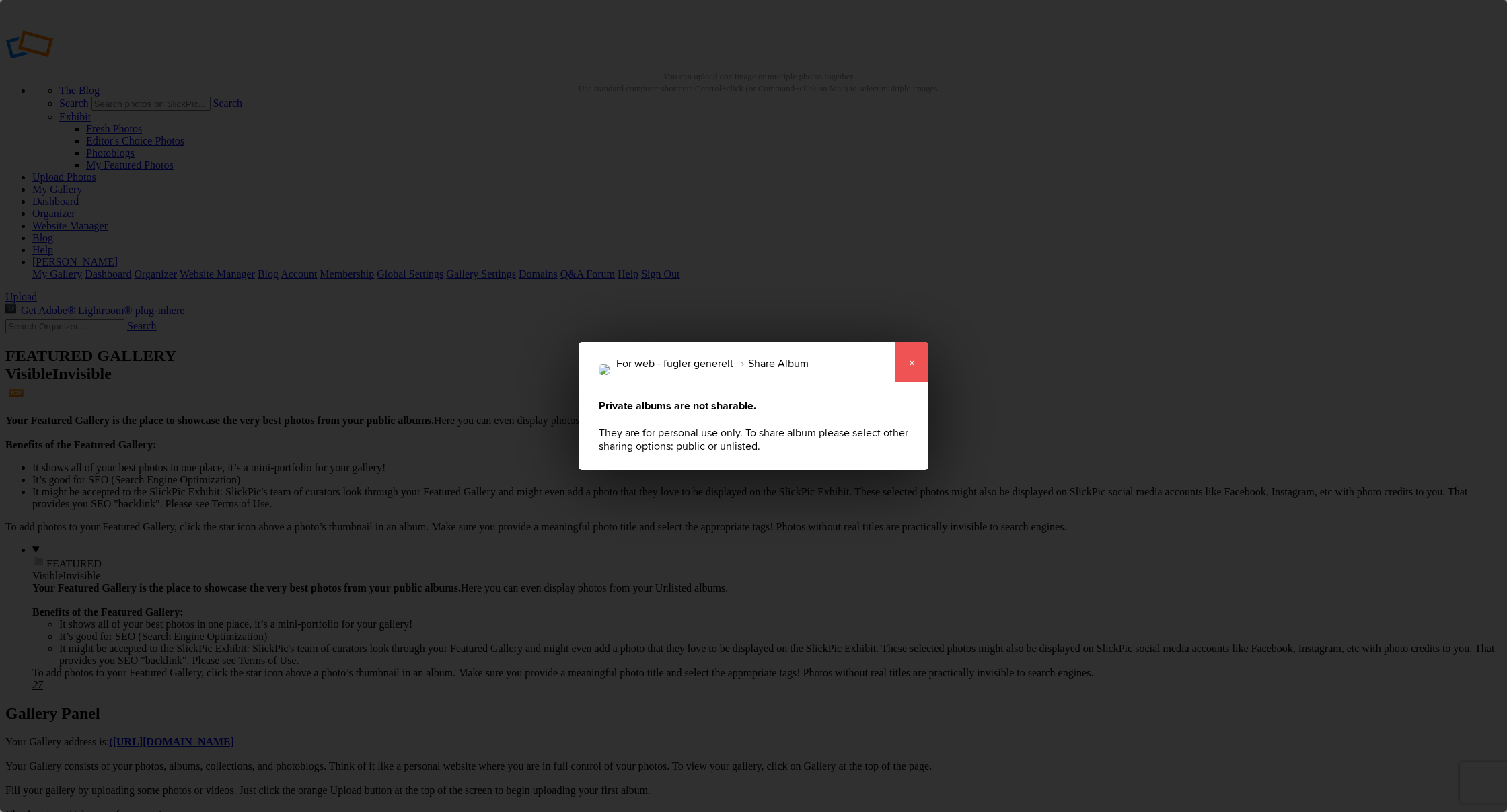
click at [913, 368] on link "×" at bounding box center [911, 362] width 34 height 40
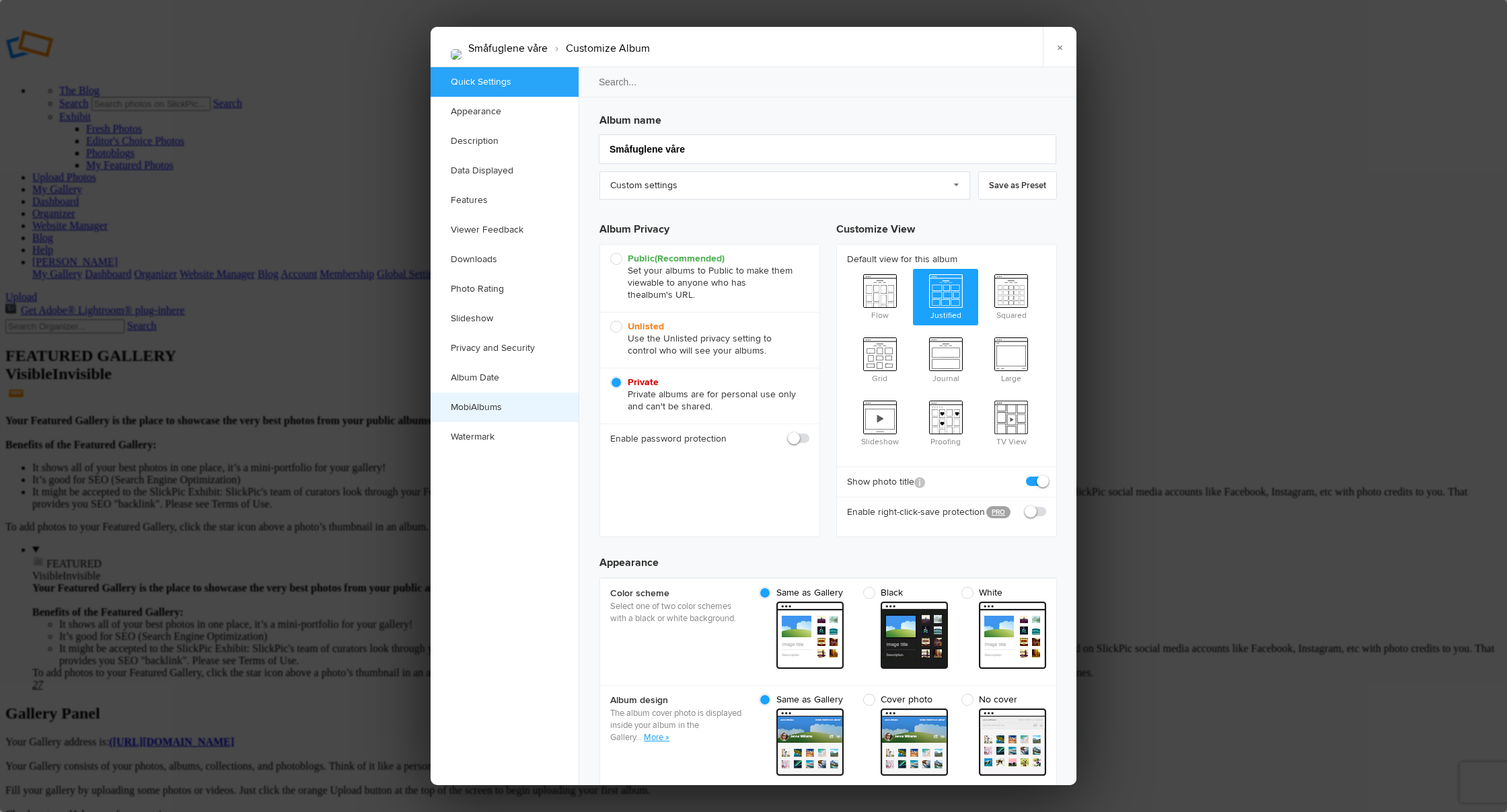
click at [482, 405] on link "MobiAlbums" at bounding box center [505, 407] width 148 height 30
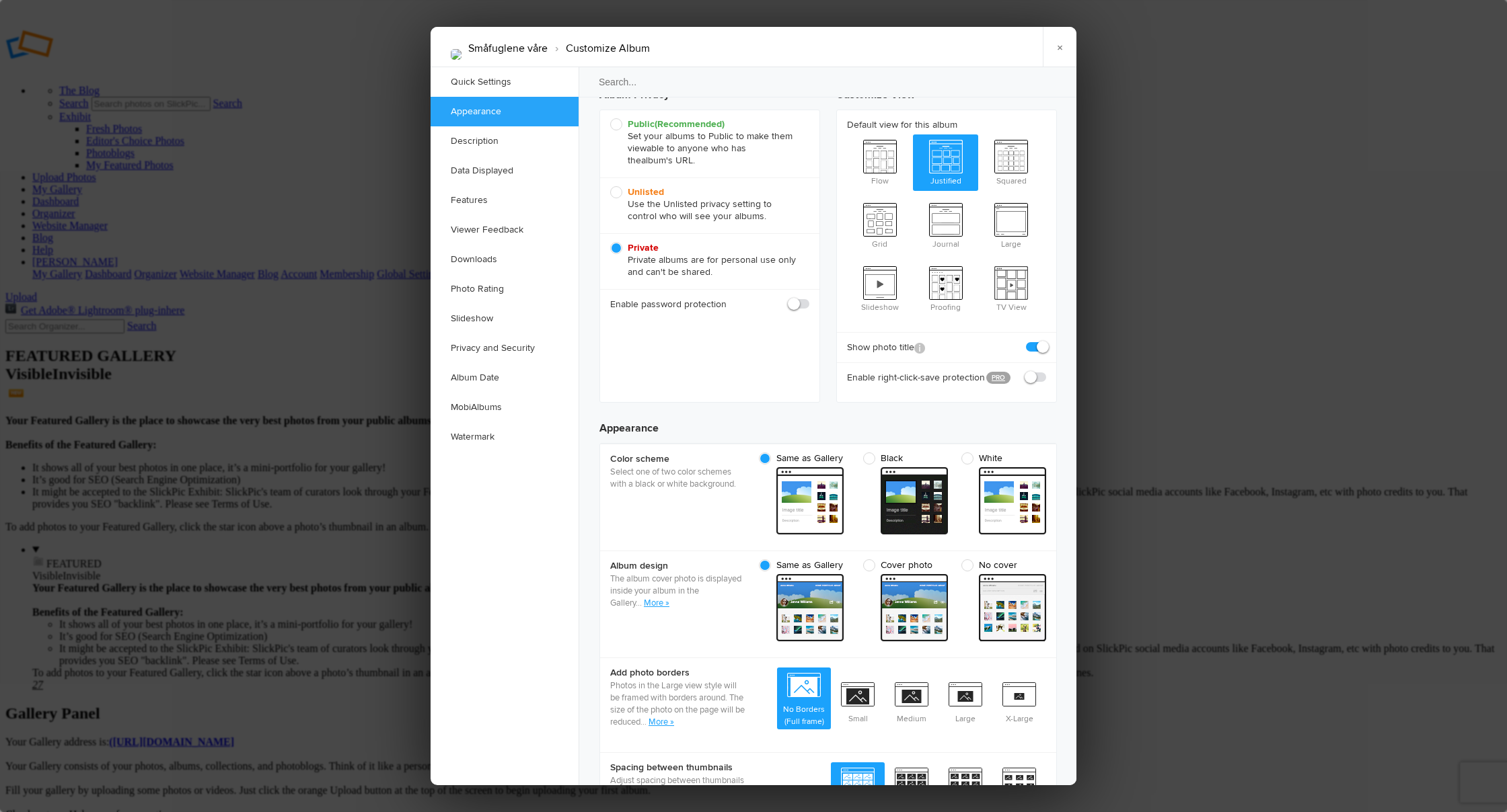
scroll to position [93, 0]
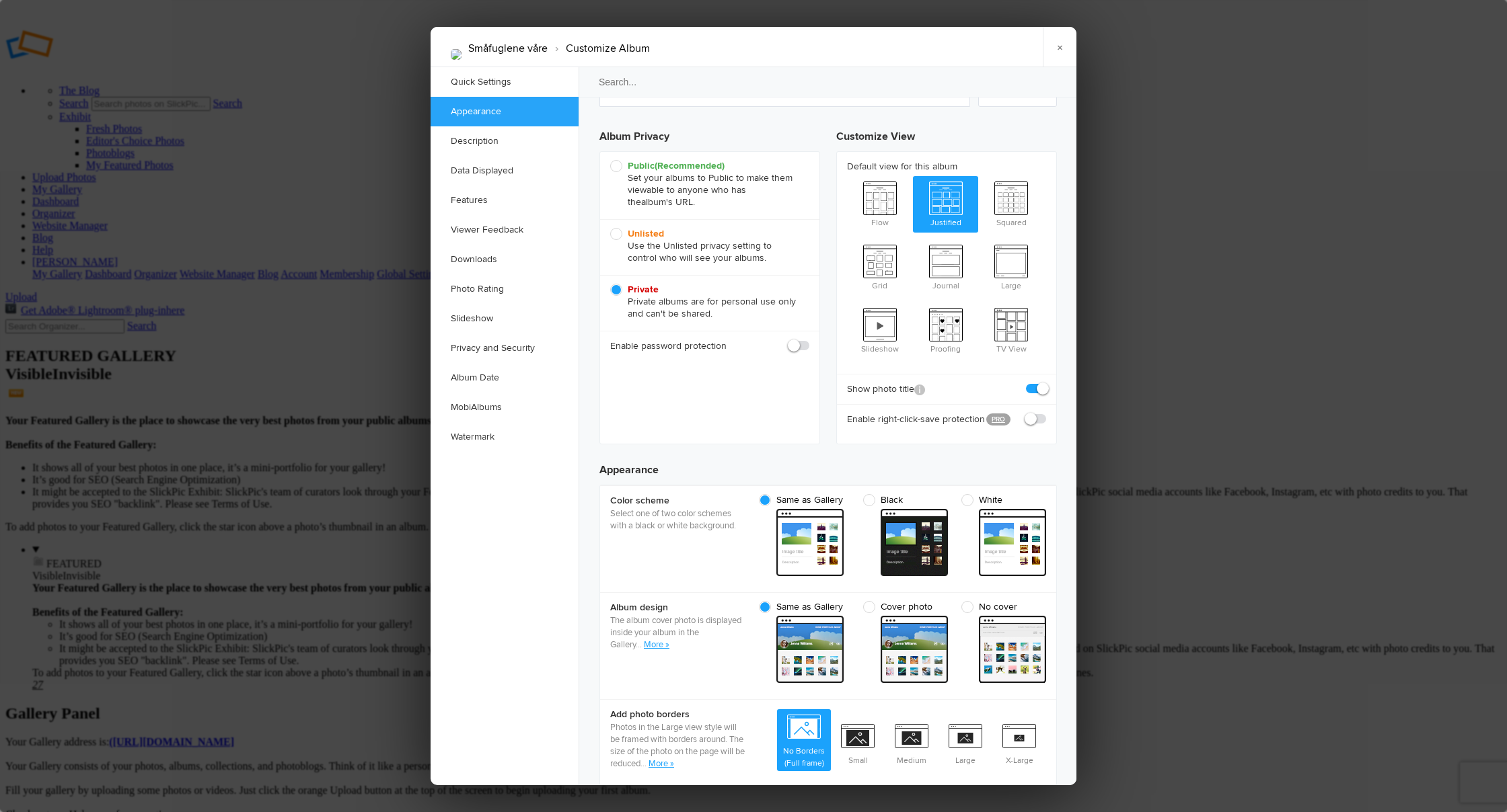
click at [616, 233] on span "Unlisted Use the Unlisted privacy setting to control who will see your albums." at bounding box center [706, 246] width 193 height 36
click at [610, 228] on input "Unlisted Use the Unlisted privacy setting to control who will see your albums." at bounding box center [609, 227] width 1 height 1
radio input "true"
click at [1058, 44] on link "×" at bounding box center [1059, 47] width 34 height 40
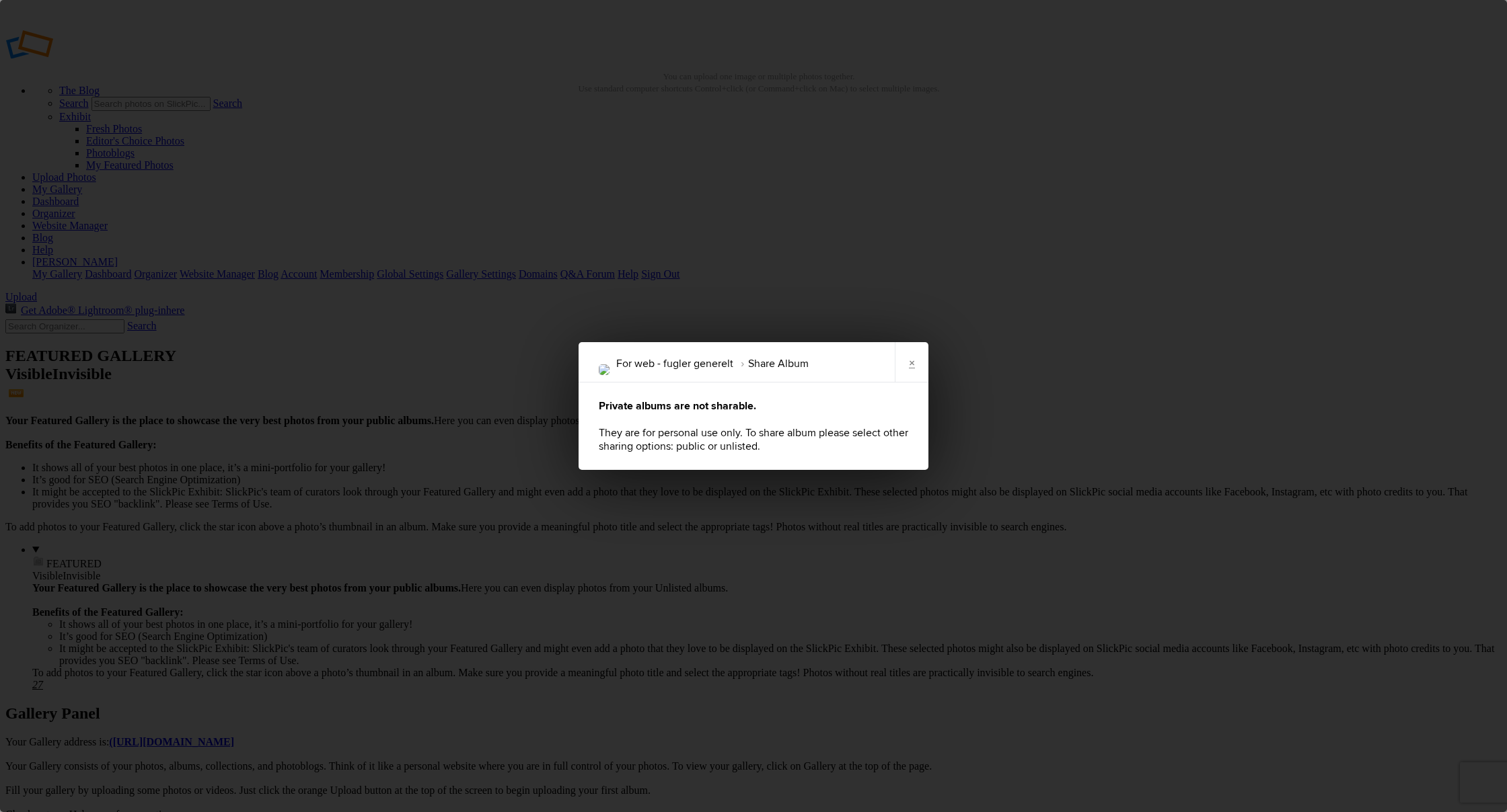
click at [823, 363] on div "For web - fugler generelt Share Album" at bounding box center [706, 362] width 256 height 40
click at [911, 363] on link "×" at bounding box center [911, 362] width 34 height 40
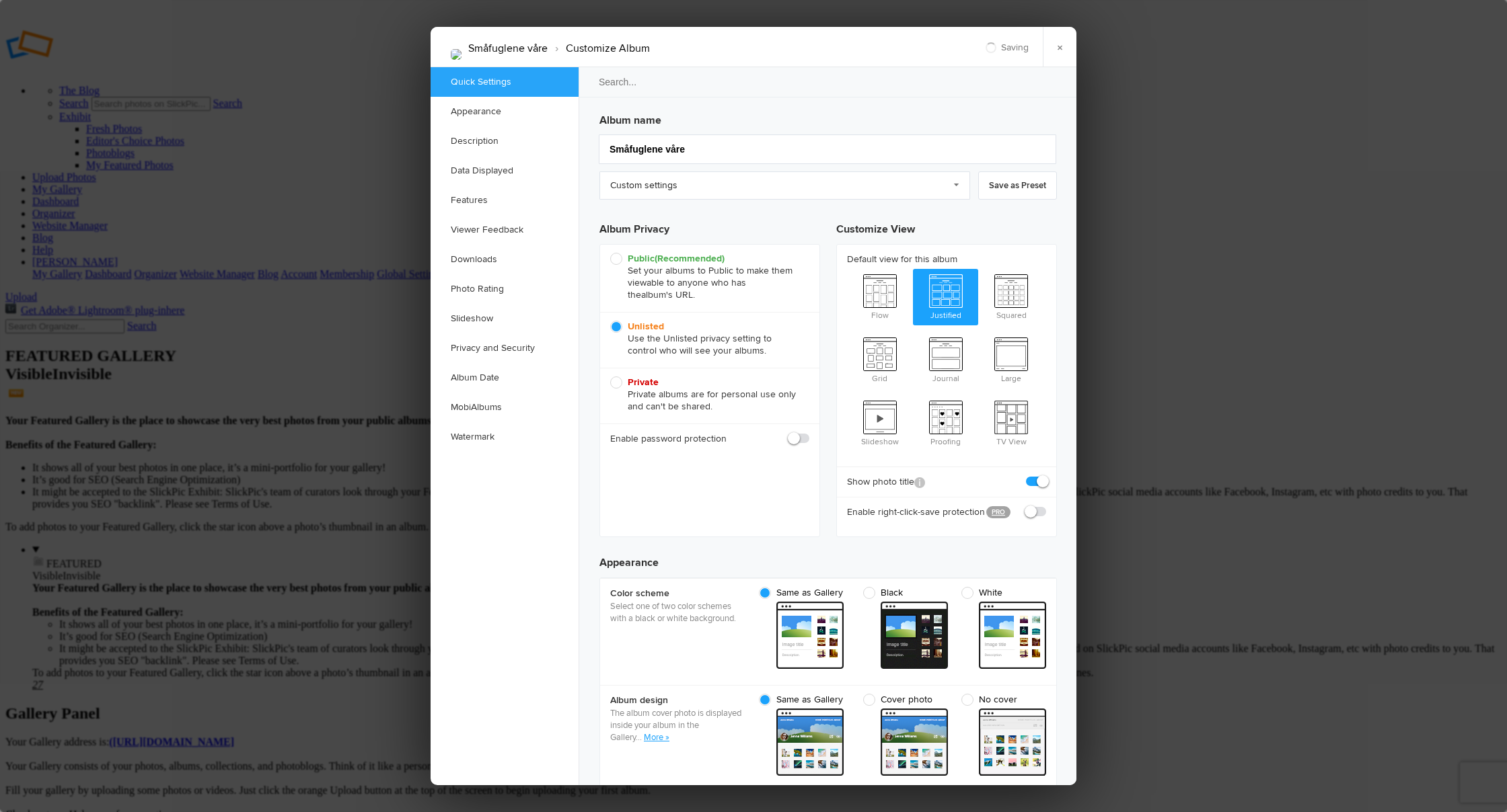
click at [619, 323] on span "Unlisted Use the Unlisted privacy setting to control who will see your albums." at bounding box center [706, 339] width 193 height 36
click at [610, 321] on input "Unlisted Use the Unlisted privacy setting to control who will see your albums." at bounding box center [609, 320] width 1 height 1
click at [615, 258] on span "Public (Recommended) Set your albums to Public to make them viewable to anyone …" at bounding box center [706, 277] width 193 height 48
click at [610, 253] on input "Public (Recommended) Set your albums to Public to make them viewable to anyone …" at bounding box center [609, 252] width 1 height 1
radio input "true"
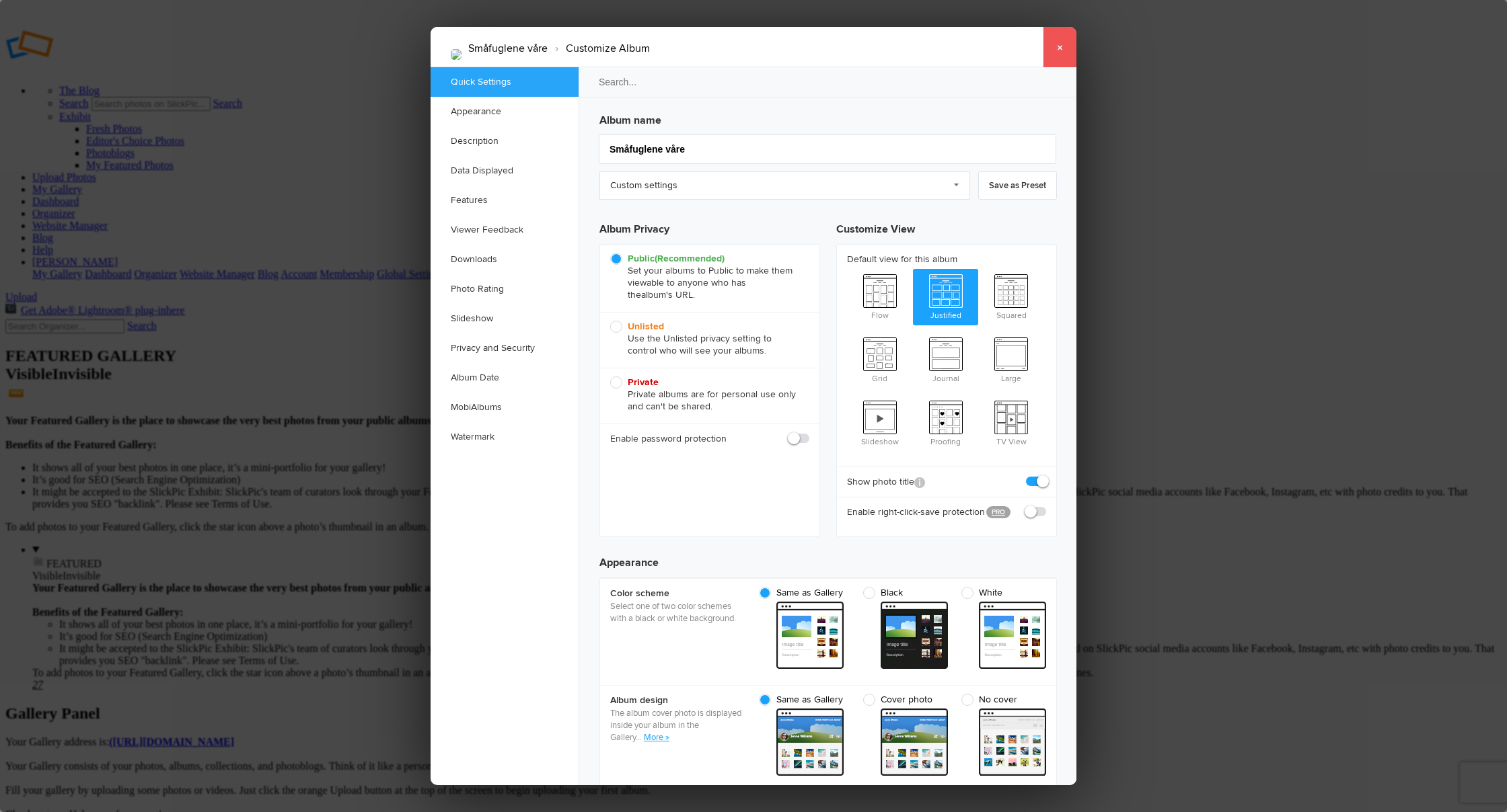
click at [1058, 51] on link "×" at bounding box center [1059, 47] width 34 height 40
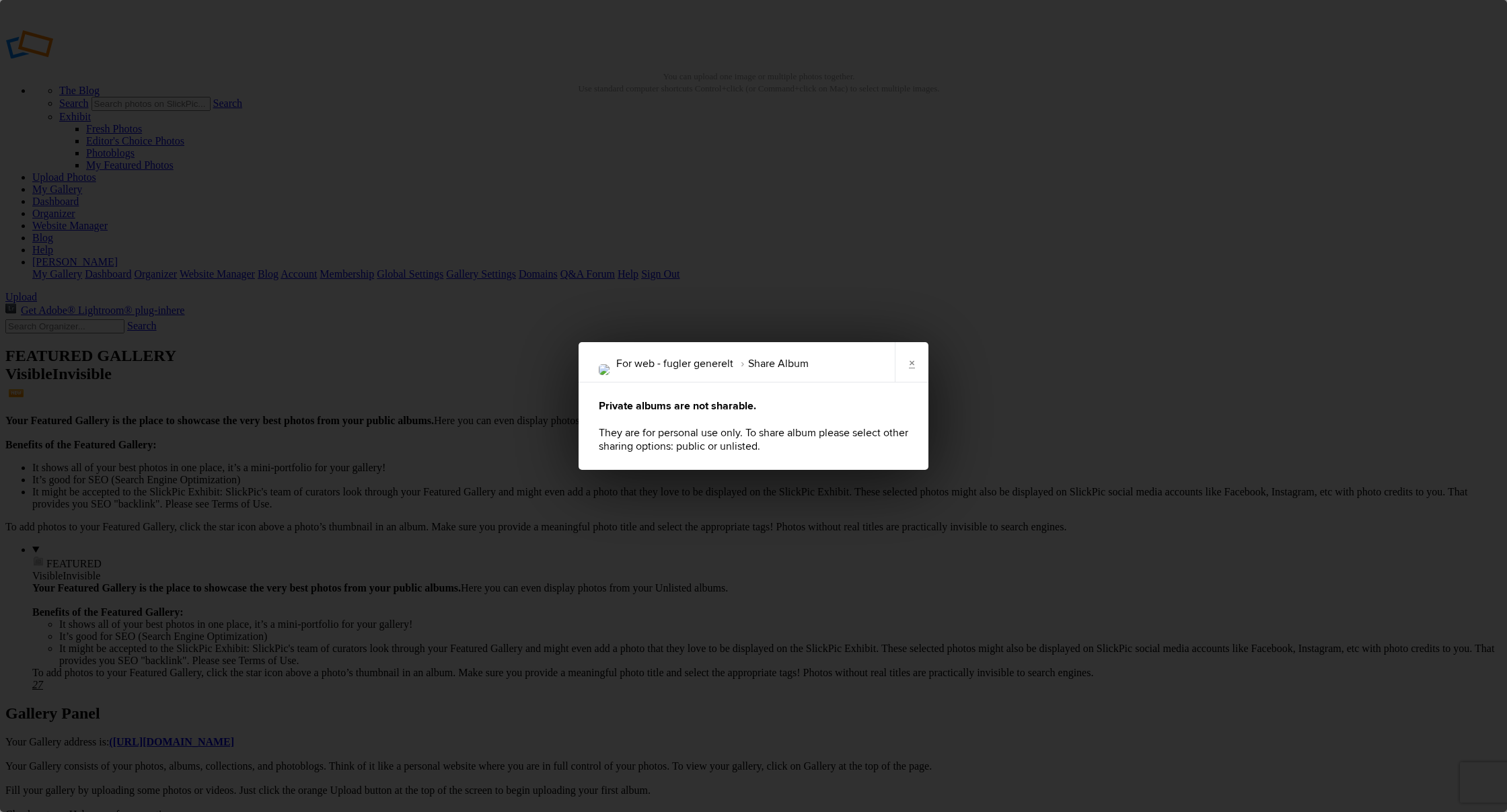
click at [1424, 74] on div "For web - fugler generelt Share Album × Private albums are not sharable. They a…" at bounding box center [753, 406] width 1507 height 812
click at [1449, 124] on div "For web - fugler generelt Share Album × Private albums are not sharable. They a…" at bounding box center [753, 406] width 1507 height 812
click at [908, 368] on link "×" at bounding box center [911, 362] width 34 height 40
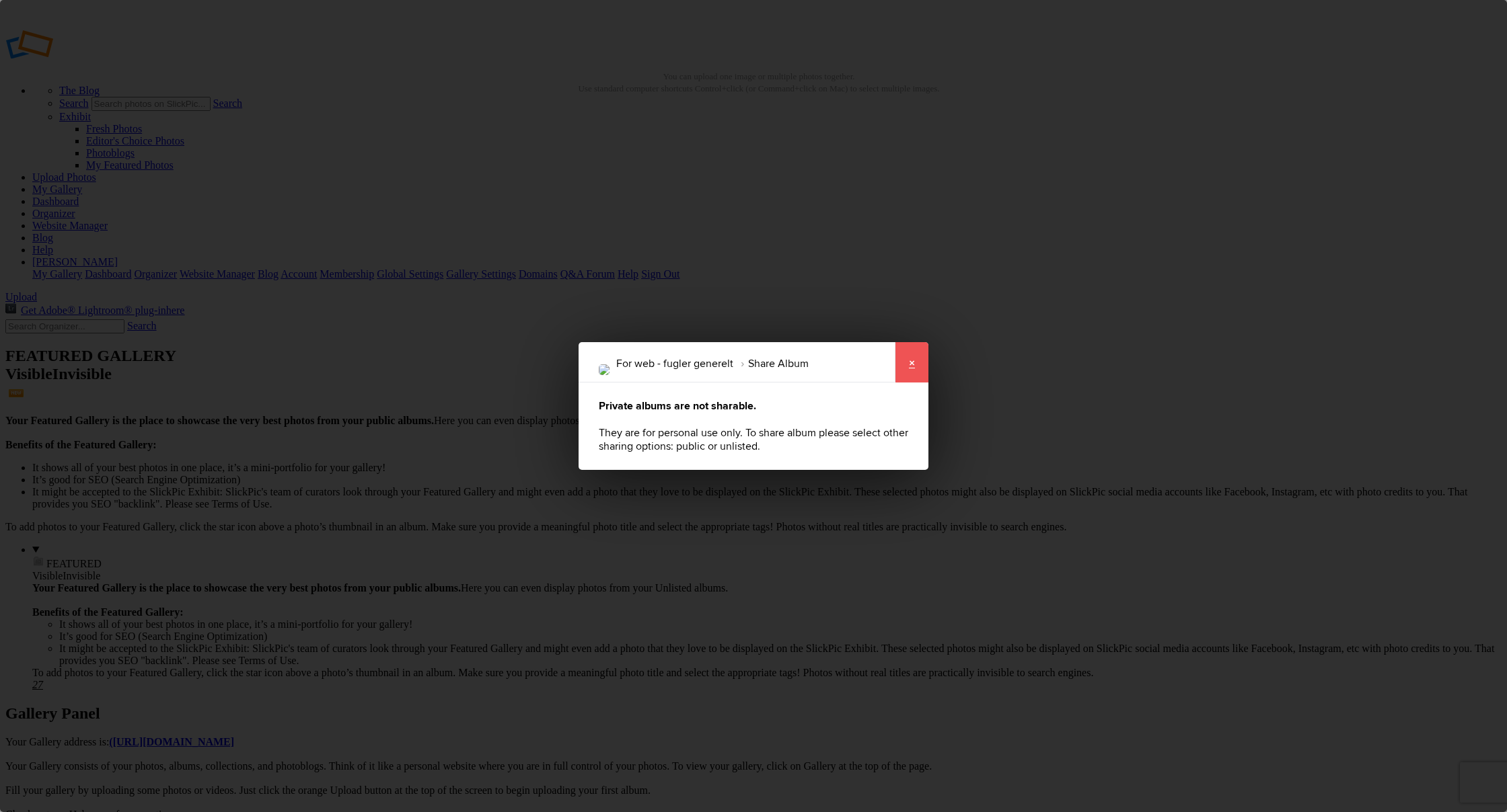
click at [910, 361] on link "×" at bounding box center [911, 362] width 34 height 40
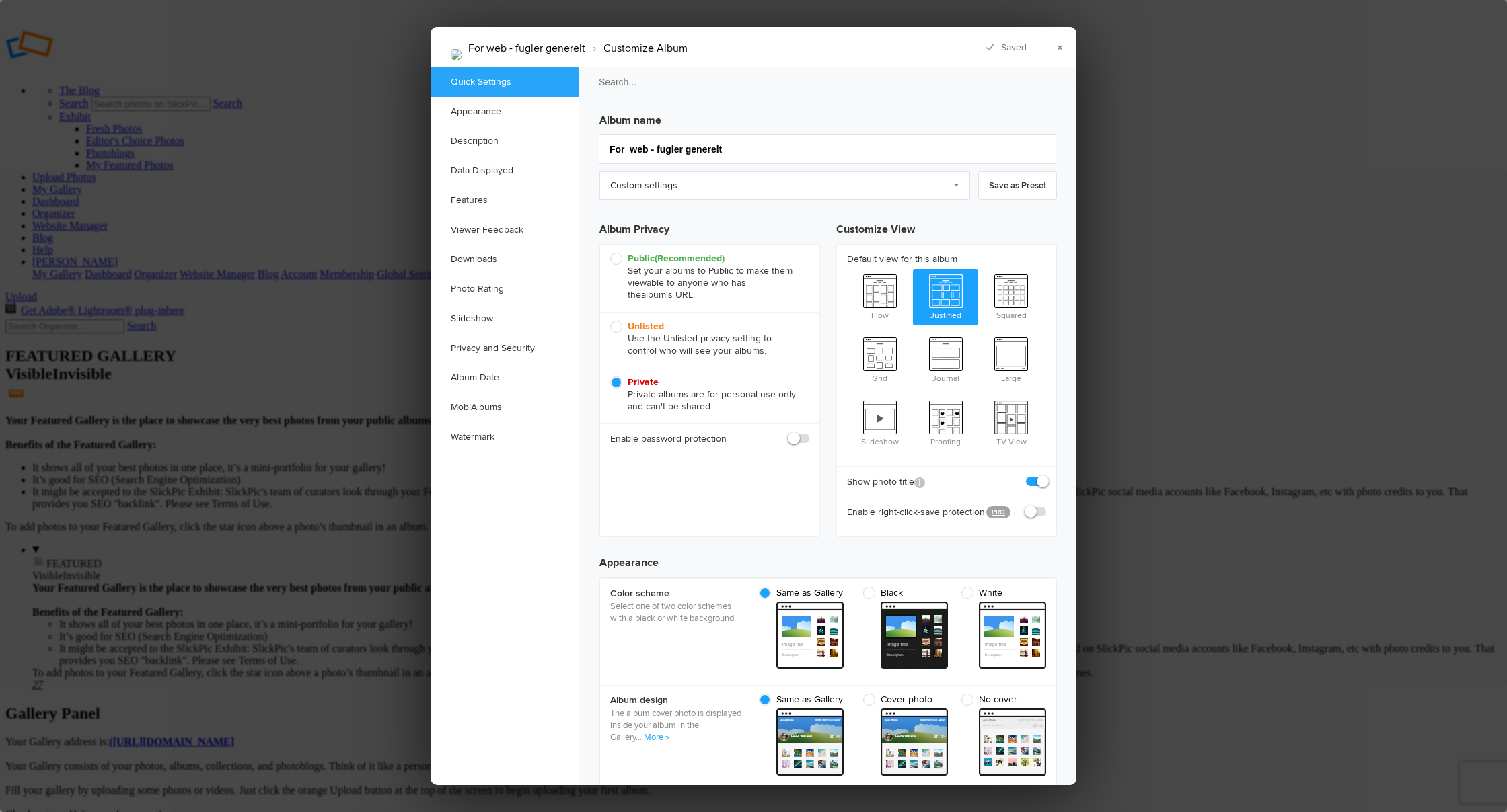
click at [616, 325] on span "Unlisted Use the Unlisted privacy setting to control who will see your albums." at bounding box center [706, 339] width 193 height 36
click at [610, 321] on input "Unlisted Use the Unlisted privacy setting to control who will see your albums." at bounding box center [609, 320] width 1 height 1
radio input "true"
click at [1055, 43] on link "×" at bounding box center [1059, 47] width 34 height 40
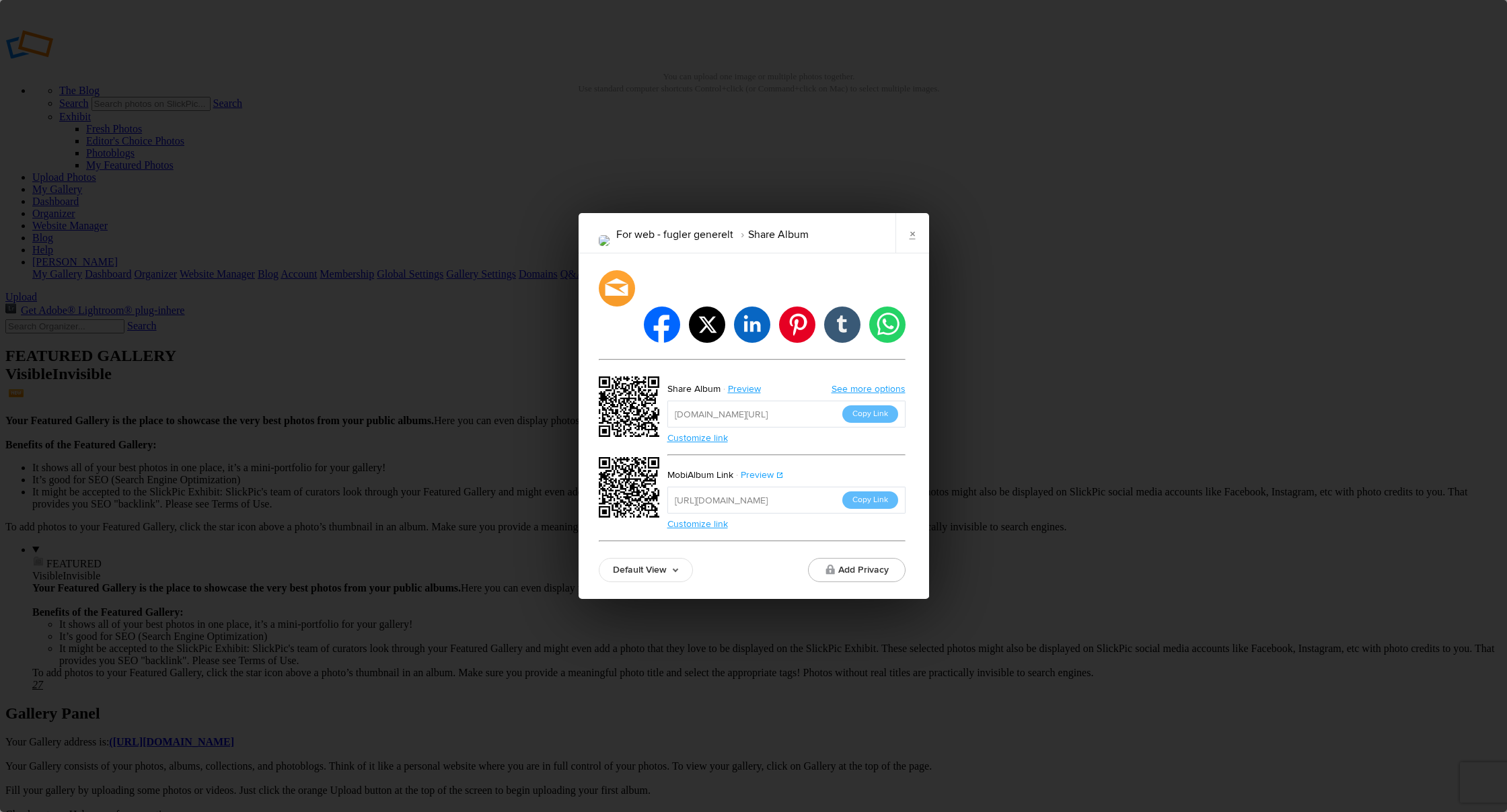
click at [764, 467] on link "Preview" at bounding box center [759, 476] width 51 height 17
